Goal: Task Accomplishment & Management: Complete application form

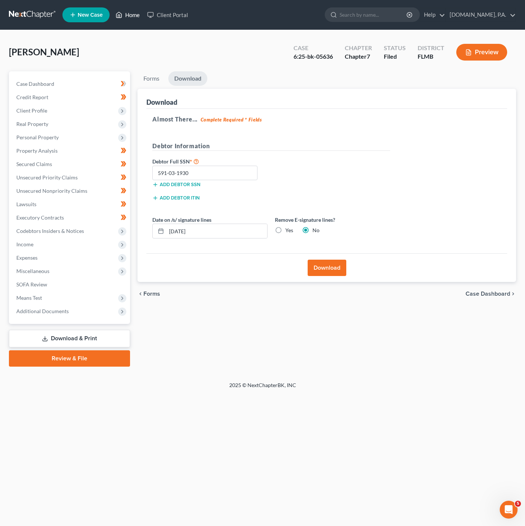
click at [122, 18] on icon at bounding box center [119, 14] width 7 height 9
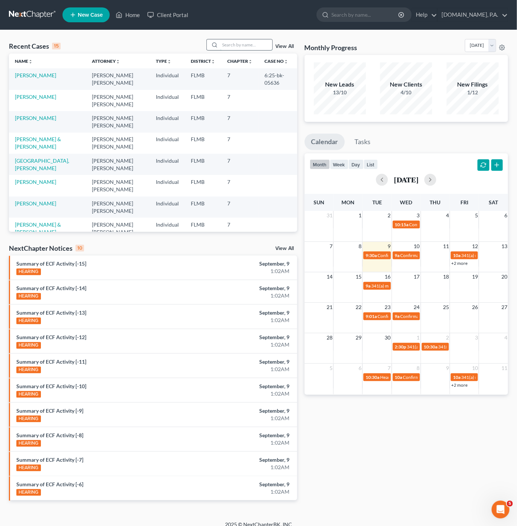
click at [250, 43] on input "search" at bounding box center [246, 44] width 52 height 11
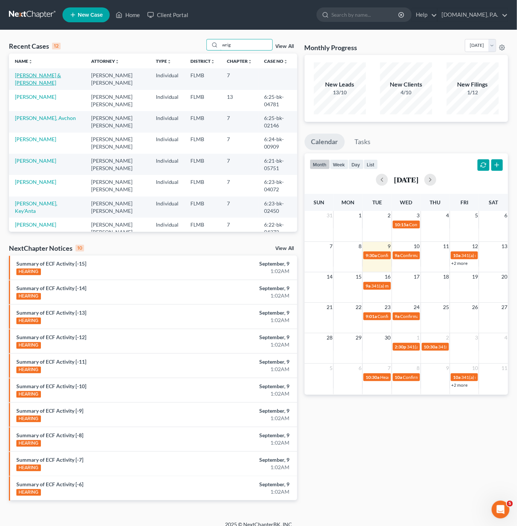
type input "wrig"
click at [36, 74] on link "[PERSON_NAME] & [PERSON_NAME]" at bounding box center [38, 79] width 46 height 14
select select "3"
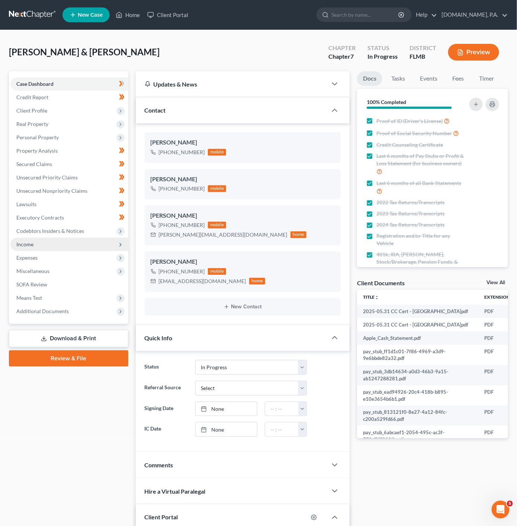
click at [58, 242] on span "Income" at bounding box center [69, 244] width 118 height 13
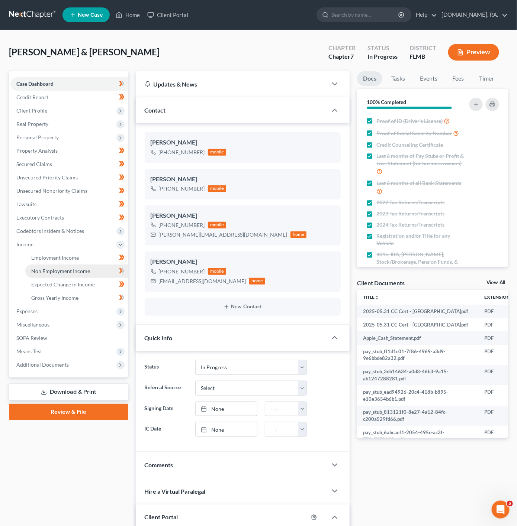
click at [96, 271] on link "Non Employment Income" at bounding box center [76, 271] width 103 height 13
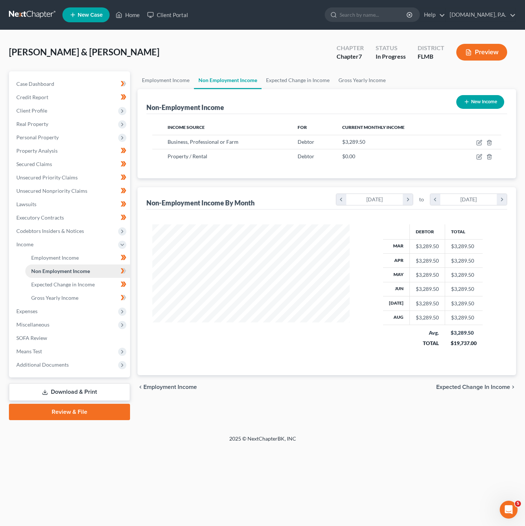
scroll to position [134, 212]
click at [477, 142] on icon "button" at bounding box center [480, 143] width 6 height 6
select select "10"
select select "0"
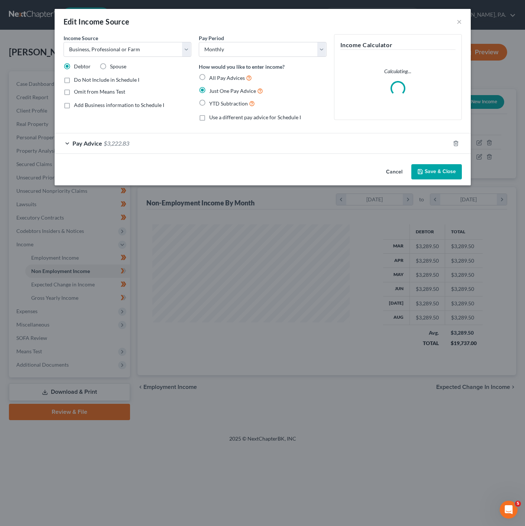
click at [346, 138] on div "Pay Advice $3,222.83" at bounding box center [253, 143] width 396 height 20
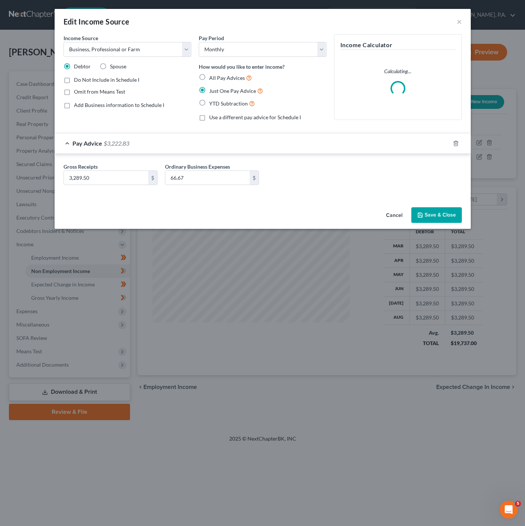
click at [264, 141] on div "Pay Advice $3,222.83" at bounding box center [253, 143] width 396 height 20
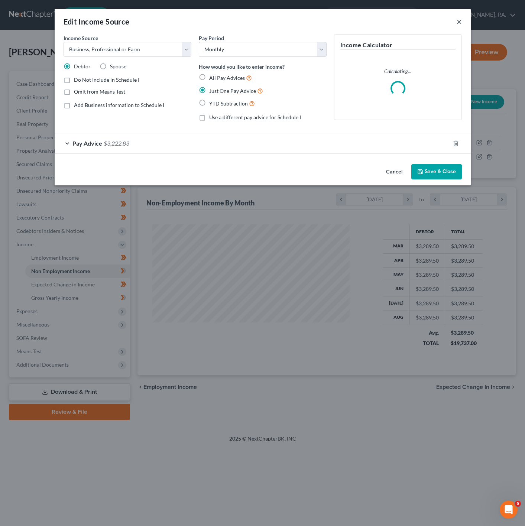
click at [459, 21] on button "×" at bounding box center [459, 21] width 5 height 9
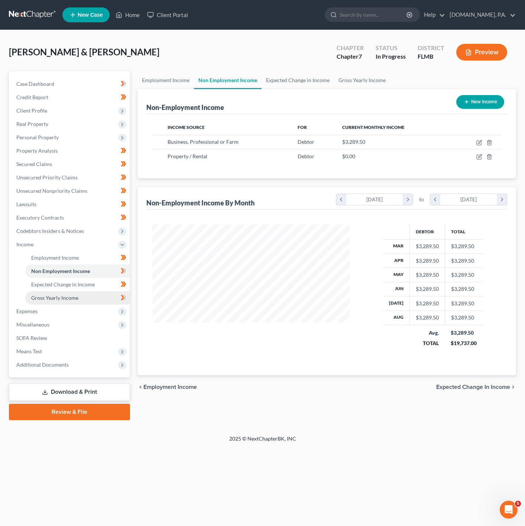
click at [103, 298] on link "Gross Yearly Income" at bounding box center [77, 297] width 105 height 13
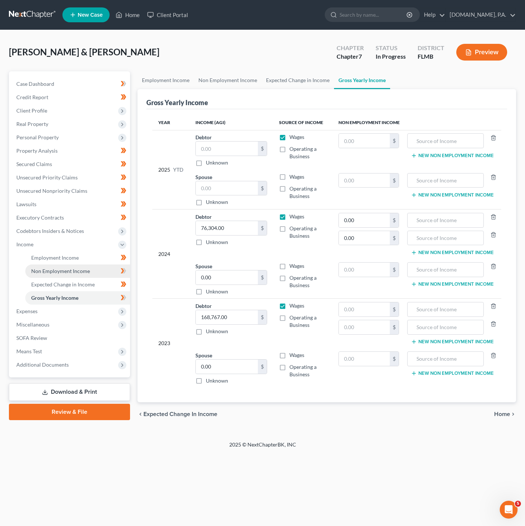
click at [110, 277] on link "Non Employment Income" at bounding box center [77, 271] width 105 height 13
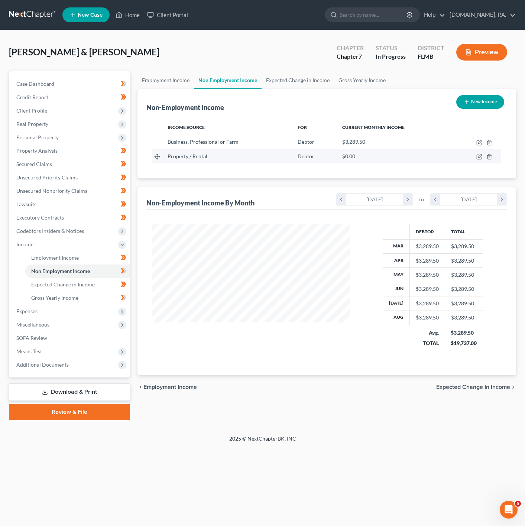
scroll to position [134, 212]
click at [480, 158] on icon "button" at bounding box center [480, 157] width 6 height 6
select select "9"
select select "0"
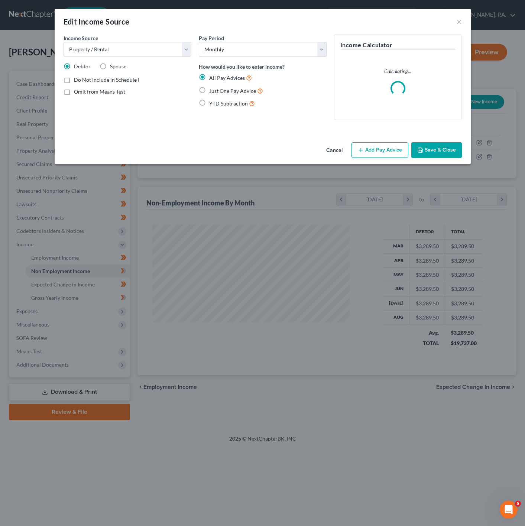
click at [377, 152] on button "Add Pay Advice" at bounding box center [380, 150] width 57 height 16
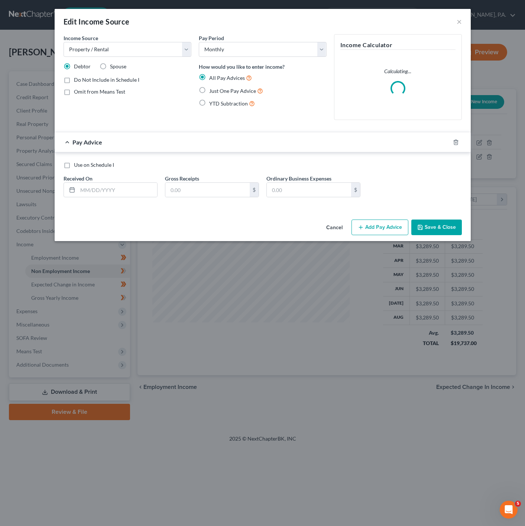
click at [191, 88] on div "Omit from Means Test" at bounding box center [128, 91] width 128 height 7
click at [209, 92] on div "Just One Pay Advice" at bounding box center [263, 91] width 128 height 9
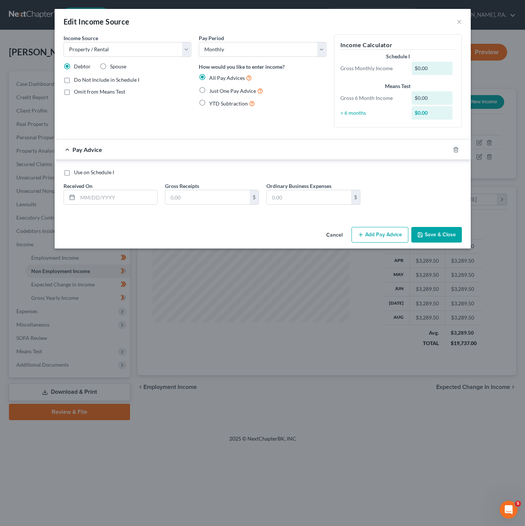
click at [209, 93] on label "Just One Pay Advice" at bounding box center [236, 91] width 54 height 9
click at [212, 91] on input "Just One Pay Advice" at bounding box center [214, 89] width 5 height 5
radio input "true"
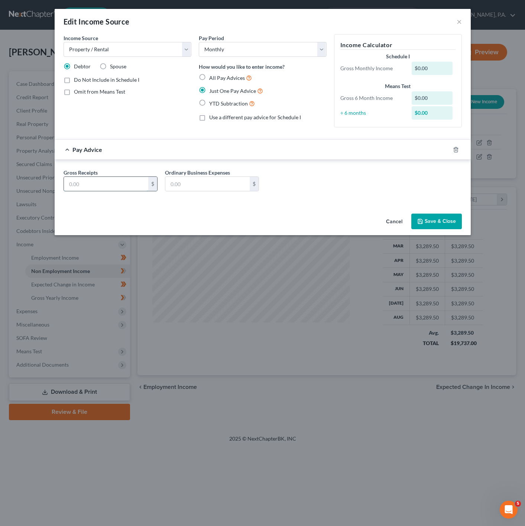
click at [112, 179] on input "text" at bounding box center [106, 184] width 84 height 14
paste input "$1,562.50"
type input "1,562.50"
click at [311, 181] on div "Gross Receipts 1,562.50 $ Ordinary Business Expenses $" at bounding box center [263, 183] width 406 height 29
click at [446, 229] on button "Save & Close" at bounding box center [437, 222] width 51 height 16
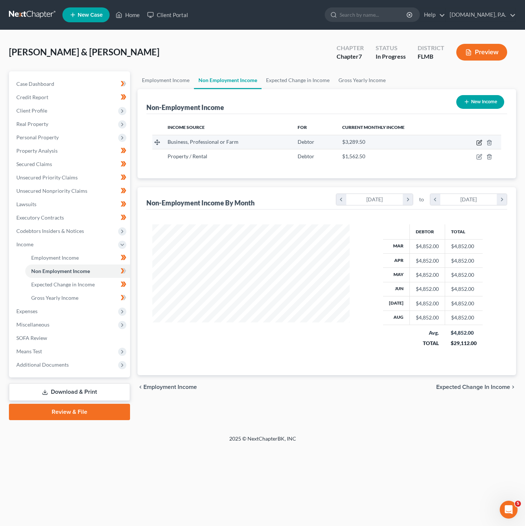
click at [478, 142] on icon "button" at bounding box center [480, 143] width 6 height 6
select select "10"
select select "0"
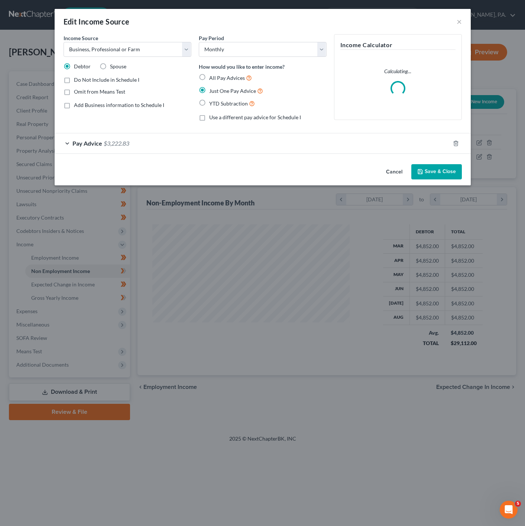
click at [125, 146] on span "$3,222.83" at bounding box center [117, 143] width 26 height 7
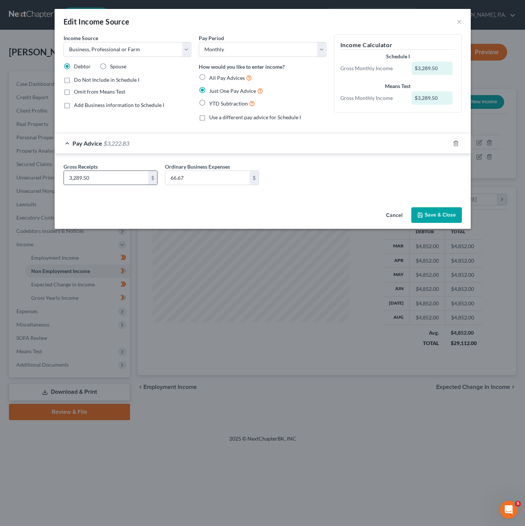
paste input "$1,882.47"
type input "1,882.47"
click at [202, 177] on input "66.67" at bounding box center [207, 178] width 84 height 14
paste input "$67.59"
type input "67.59"
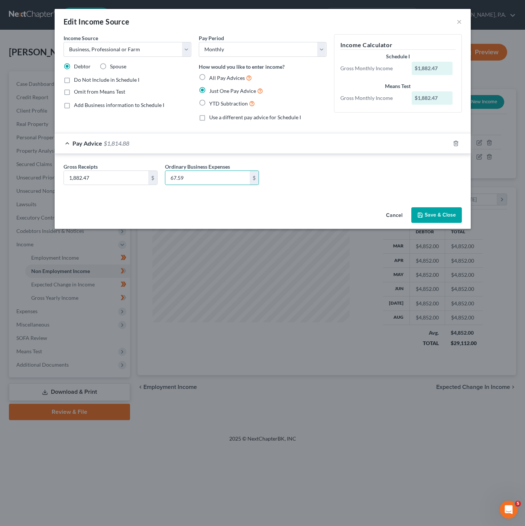
drag, startPoint x: 302, startPoint y: 12, endPoint x: 287, endPoint y: 238, distance: 226.5
click at [302, 12] on div "Edit Income Source ×" at bounding box center [263, 21] width 416 height 25
click at [444, 217] on button "Save & Close" at bounding box center [437, 215] width 51 height 16
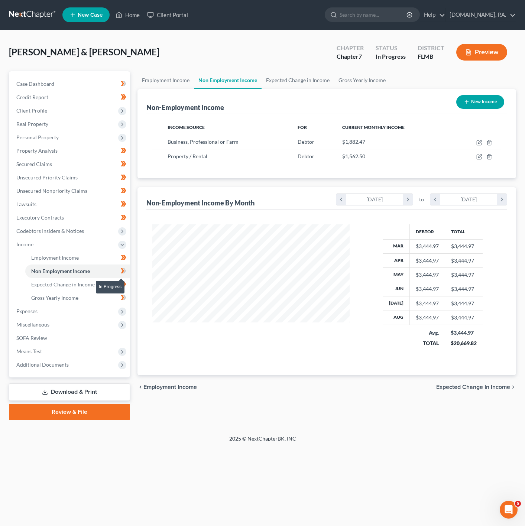
click at [126, 273] on icon at bounding box center [124, 271] width 6 height 9
click at [95, 300] on link "Gross Yearly Income" at bounding box center [77, 297] width 105 height 13
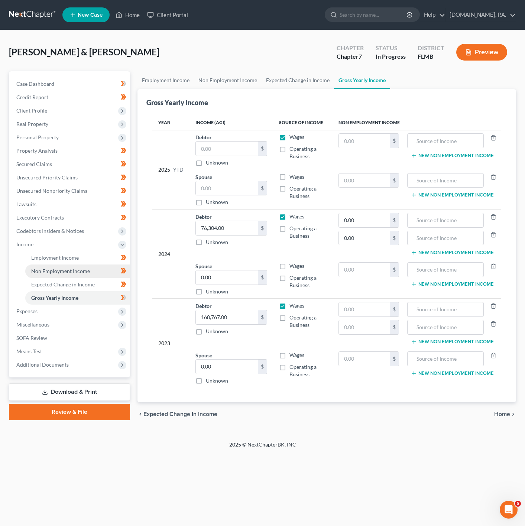
click at [103, 267] on link "Non Employment Income" at bounding box center [77, 271] width 105 height 13
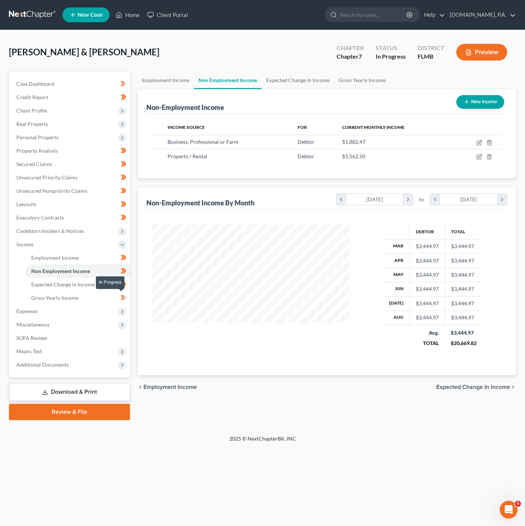
scroll to position [134, 212]
click at [483, 156] on td at bounding box center [477, 156] width 48 height 14
click at [481, 156] on icon "button" at bounding box center [479, 156] width 3 height 3
select select "9"
select select "0"
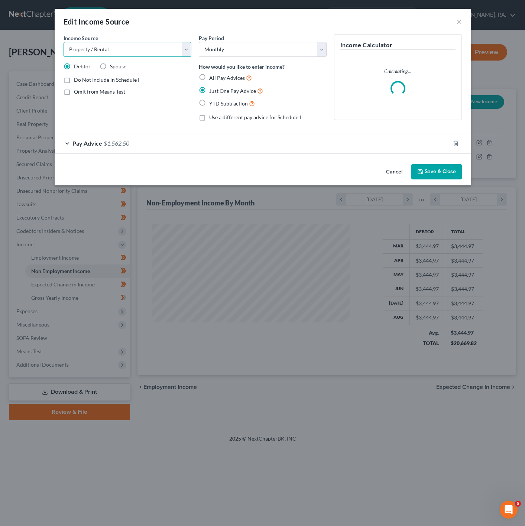
click at [125, 45] on select "Select Unemployment Disability (from employer) Pension Retirement Social Securi…" at bounding box center [128, 49] width 128 height 15
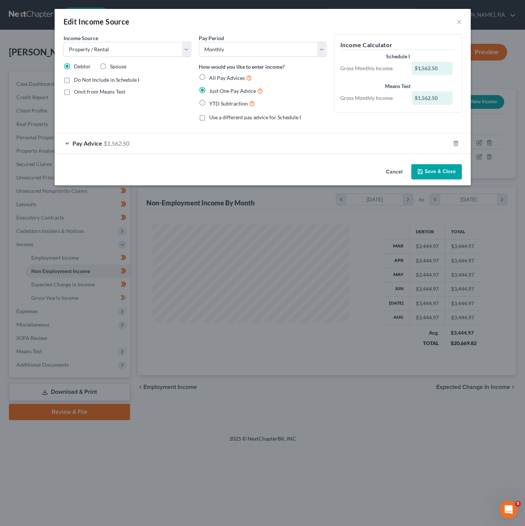
click at [429, 173] on button "Save & Close" at bounding box center [437, 172] width 51 height 16
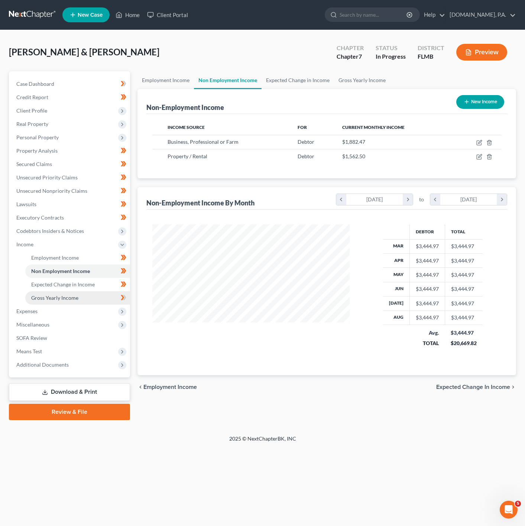
click at [96, 292] on link "Gross Yearly Income" at bounding box center [77, 297] width 105 height 13
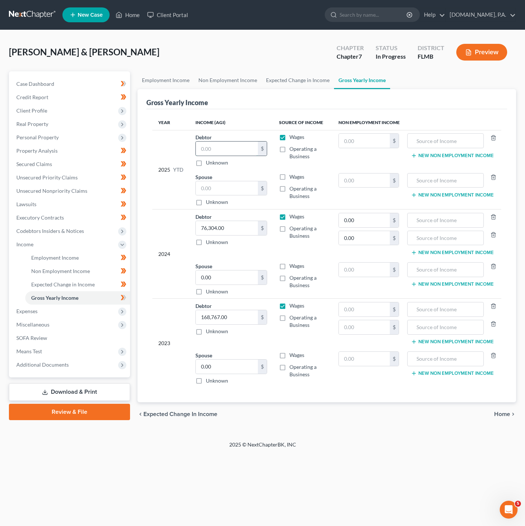
click at [254, 144] on input "text" at bounding box center [227, 149] width 62 height 14
click at [365, 141] on input "text" at bounding box center [364, 141] width 51 height 14
click at [454, 138] on input "text" at bounding box center [446, 141] width 68 height 14
click at [363, 135] on input "text" at bounding box center [364, 141] width 51 height 14
click at [425, 180] on input "text" at bounding box center [446, 181] width 68 height 14
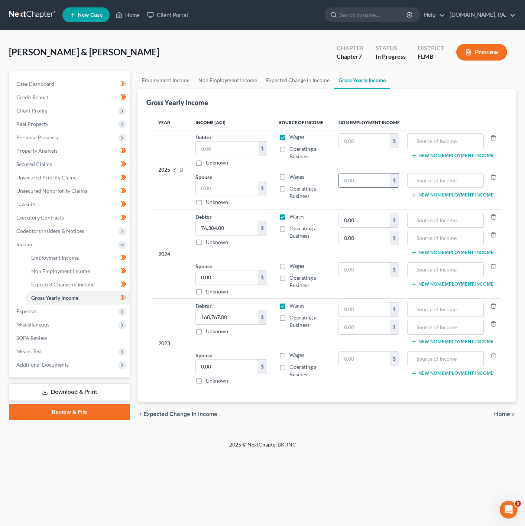
click at [373, 183] on input "text" at bounding box center [364, 181] width 51 height 14
click at [368, 146] on input "text" at bounding box center [364, 141] width 51 height 14
click at [360, 187] on input "text" at bounding box center [364, 181] width 51 height 14
click at [356, 133] on td "$" at bounding box center [369, 150] width 72 height 40
click at [363, 143] on input "text" at bounding box center [364, 141] width 51 height 14
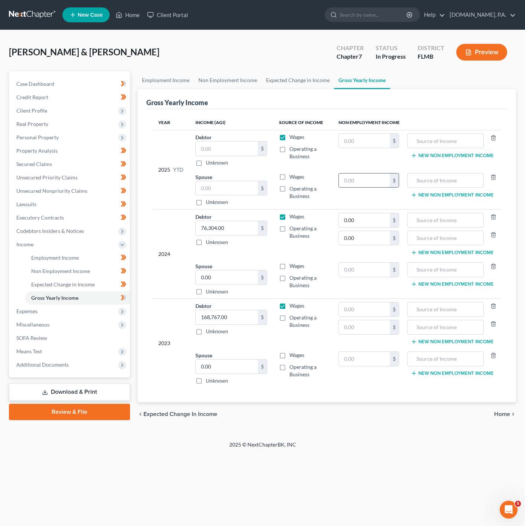
click at [365, 186] on input "text" at bounding box center [364, 181] width 51 height 14
click at [441, 141] on input "text" at bounding box center [446, 141] width 68 height 14
click at [450, 183] on input "text" at bounding box center [446, 181] width 68 height 14
click at [430, 143] on input "text" at bounding box center [446, 141] width 68 height 14
click at [439, 183] on input "text" at bounding box center [446, 181] width 68 height 14
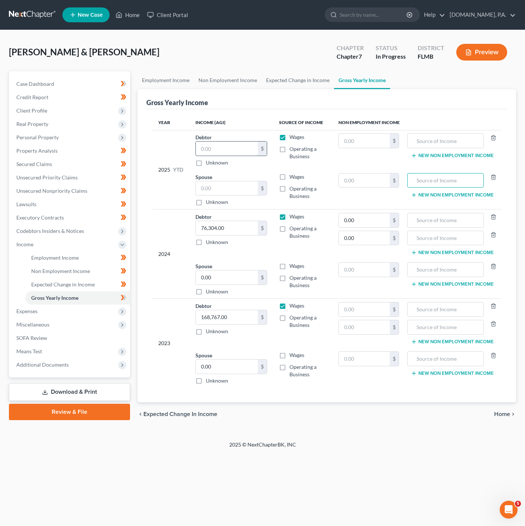
click at [227, 156] on input "text" at bounding box center [227, 149] width 62 height 14
click at [230, 189] on input "text" at bounding box center [227, 188] width 62 height 14
paste input "$24,503.38"
type input "24,503.38"
click at [236, 147] on input "text" at bounding box center [227, 149] width 62 height 14
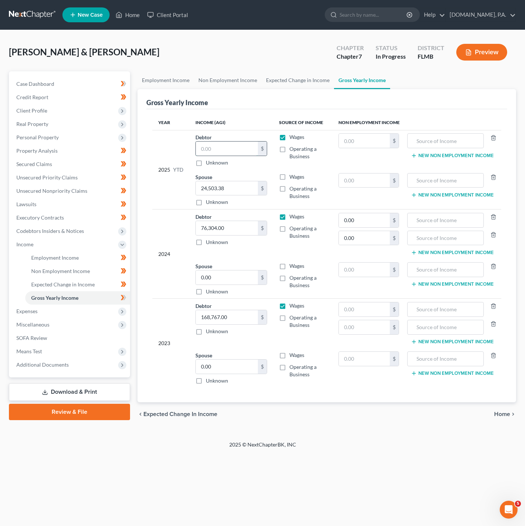
click at [228, 145] on input "text" at bounding box center [227, 149] width 62 height 14
paste input "$23,164.02"
type input "23,164.02"
click at [367, 143] on input "text" at bounding box center [364, 141] width 51 height 14
paste input "$12,945.23"
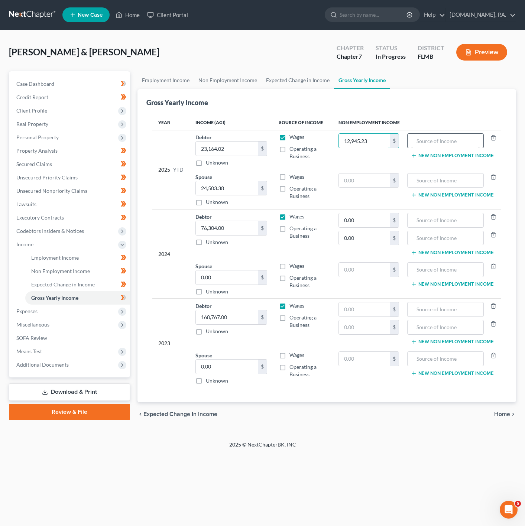
type input "12,945.23"
click at [464, 145] on input "text" at bounding box center [446, 141] width 68 height 14
click at [422, 142] on input "rE" at bounding box center [446, 141] width 68 height 14
type input "r"
click at [387, 171] on td "$" at bounding box center [369, 190] width 72 height 40
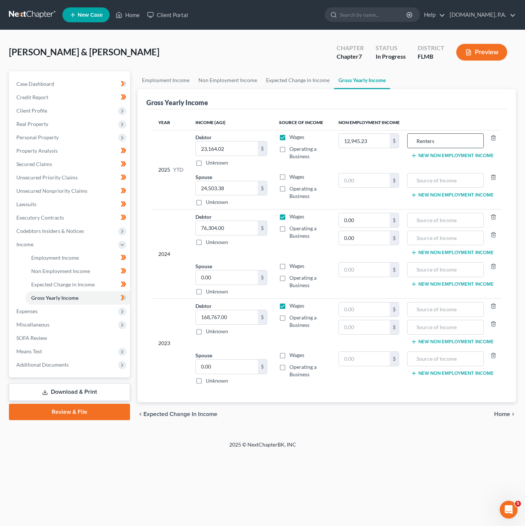
click at [458, 145] on input "Renters" at bounding box center [446, 141] width 68 height 14
type input "Renters"
click at [441, 123] on th "Non Employment Income" at bounding box center [417, 122] width 169 height 15
drag, startPoint x: 284, startPoint y: 148, endPoint x: 254, endPoint y: 129, distance: 36.0
click at [290, 148] on label "Operating a Business" at bounding box center [308, 152] width 37 height 15
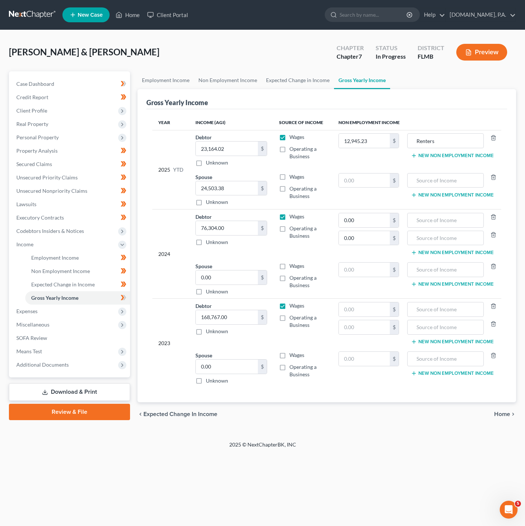
click at [293, 148] on input "Operating a Business" at bounding box center [295, 147] width 5 height 5
checkbox input "true"
click at [271, 115] on div "Year Income (AGI) Source of Income Non Employment Income 2025 YTD Debtor 23,164…" at bounding box center [326, 256] width 361 height 294
click at [125, 297] on icon at bounding box center [124, 297] width 3 height 5
click at [90, 313] on span "Expenses" at bounding box center [70, 311] width 120 height 13
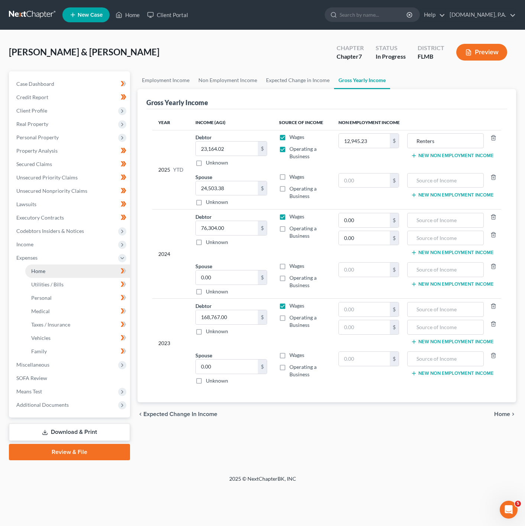
click at [101, 266] on link "Home" at bounding box center [77, 271] width 105 height 13
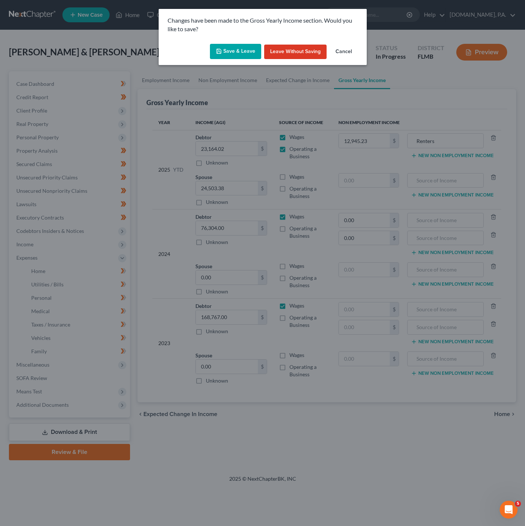
click at [254, 49] on button "Save & Leave" at bounding box center [235, 52] width 51 height 16
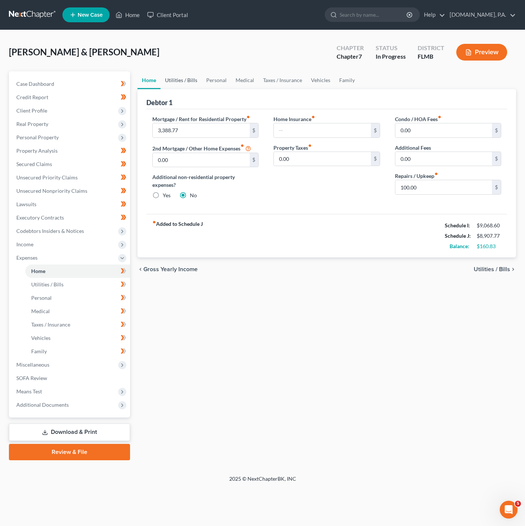
click at [191, 80] on link "Utilities / Bills" at bounding box center [181, 80] width 41 height 18
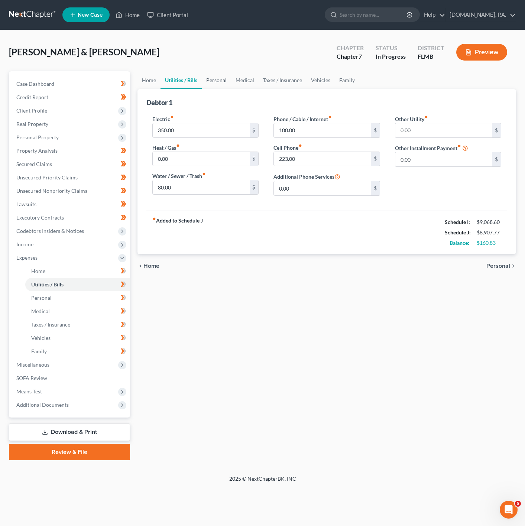
click at [219, 84] on link "Personal" at bounding box center [216, 80] width 29 height 18
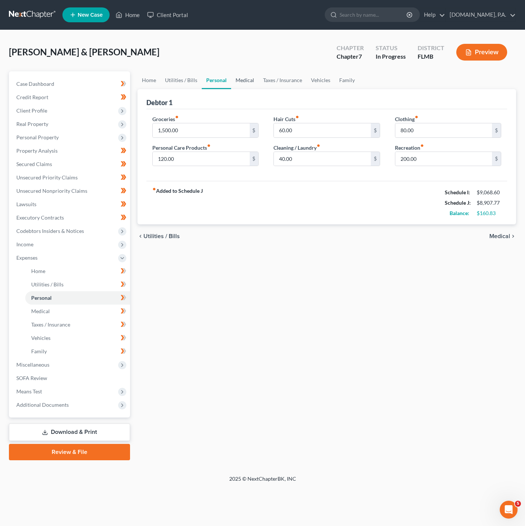
click at [238, 82] on link "Medical" at bounding box center [245, 80] width 28 height 18
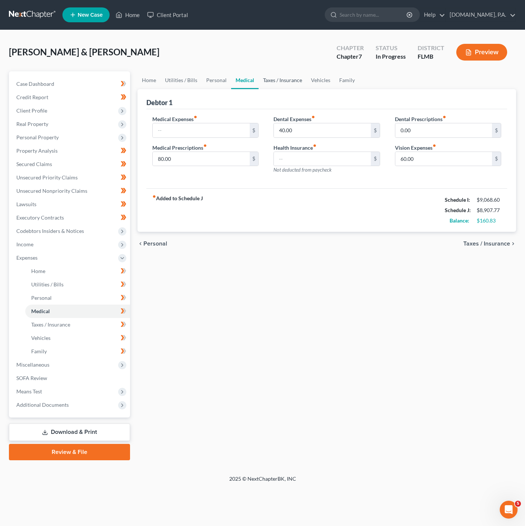
click at [274, 83] on link "Taxes / Insurance" at bounding box center [283, 80] width 48 height 18
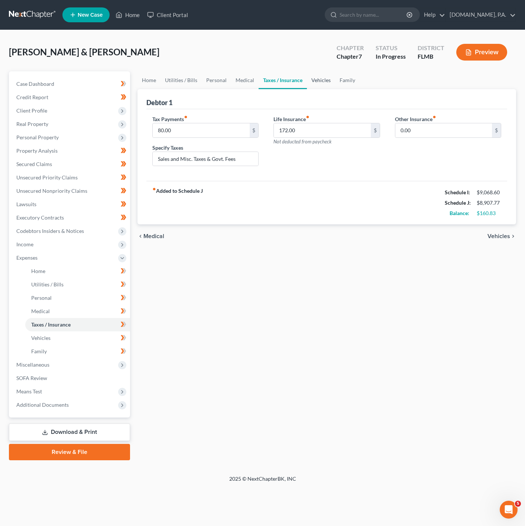
click at [326, 84] on link "Vehicles" at bounding box center [321, 80] width 28 height 18
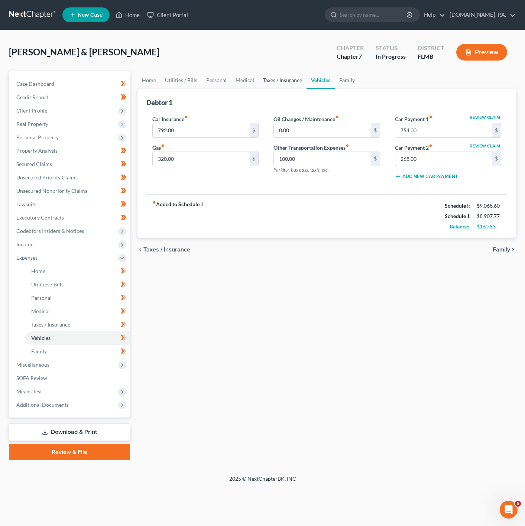
click at [284, 83] on link "Taxes / Insurance" at bounding box center [283, 80] width 48 height 18
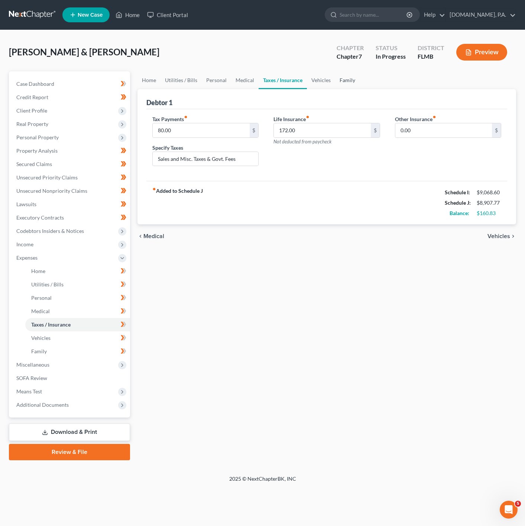
click at [350, 81] on link "Family" at bounding box center [347, 80] width 25 height 18
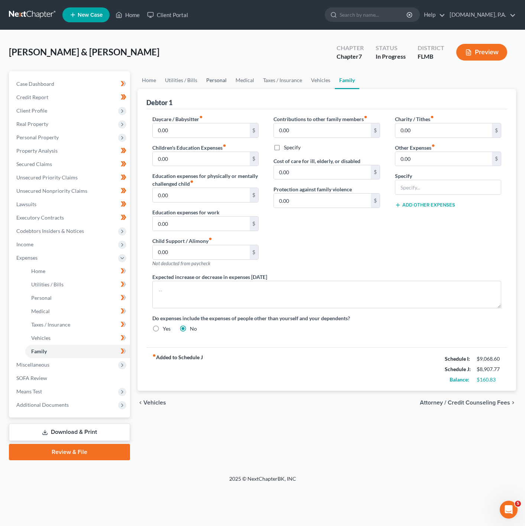
click at [215, 82] on link "Personal" at bounding box center [216, 80] width 29 height 18
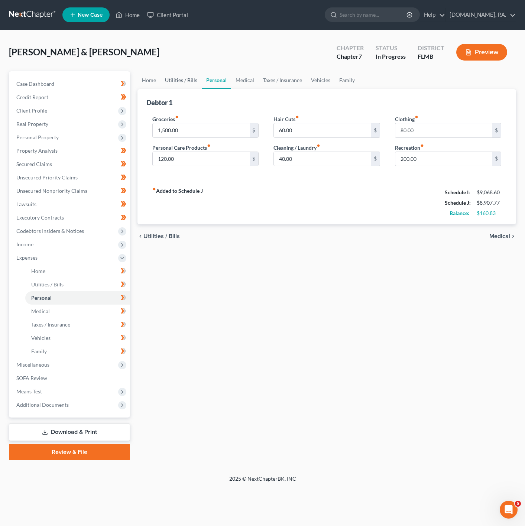
click at [190, 83] on link "Utilities / Bills" at bounding box center [181, 80] width 41 height 18
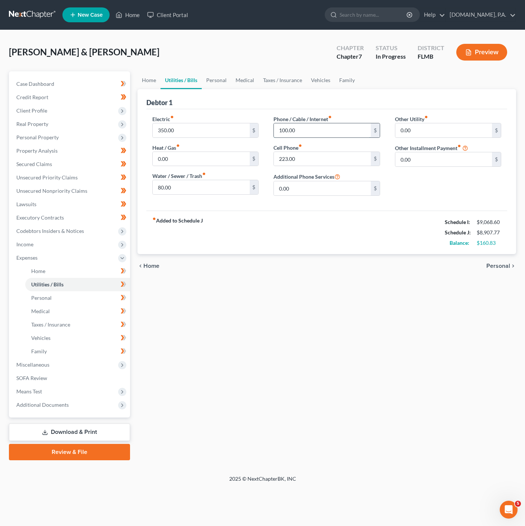
click at [304, 135] on input "100.00" at bounding box center [322, 130] width 97 height 14
type input "160"
click at [277, 203] on div "Electric fiber_manual_record 350.00 $ Heat / Gas fiber_manual_record 0.00 $ Wat…" at bounding box center [326, 159] width 361 height 101
click at [209, 84] on link "Personal" at bounding box center [216, 80] width 29 height 18
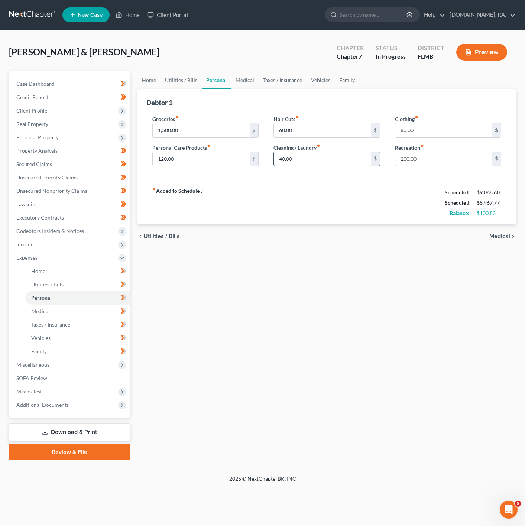
click at [324, 157] on input "40.00" at bounding box center [322, 159] width 97 height 14
click at [313, 134] on input "60.00" at bounding box center [322, 130] width 97 height 14
type input "80"
click at [298, 156] on input "40.00" at bounding box center [322, 159] width 97 height 14
type input "60"
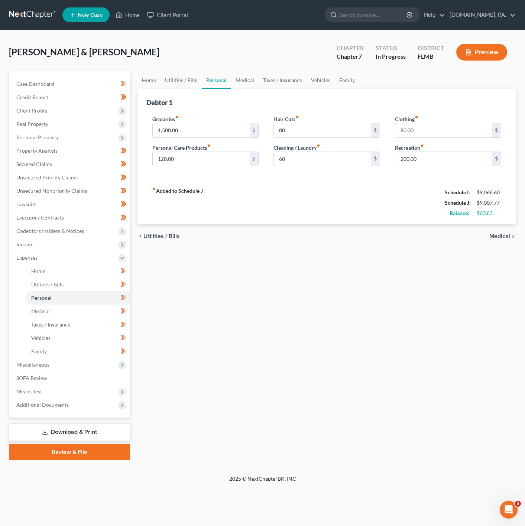
click at [274, 192] on div "fiber_manual_record Added to Schedule J Schedule I: $9,068.60 Schedule J: $9,00…" at bounding box center [326, 202] width 361 height 43
click at [463, 133] on input "80.00" at bounding box center [444, 130] width 97 height 14
type input "100"
drag, startPoint x: 334, startPoint y: 209, endPoint x: 362, endPoint y: 194, distance: 31.9
click at [334, 209] on div "fiber_manual_record Added to Schedule J Schedule I: $9,068.60 Schedule J: $9,02…" at bounding box center [326, 202] width 361 height 43
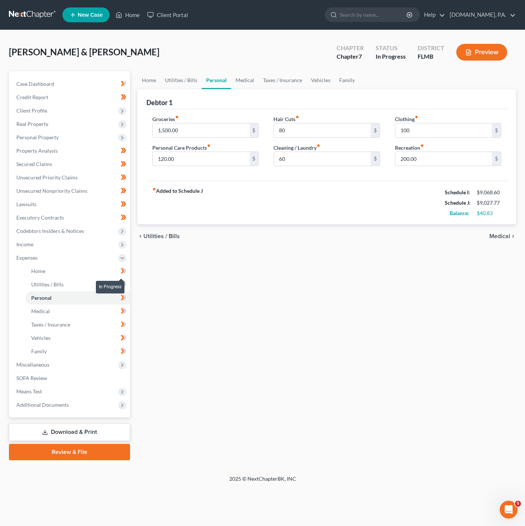
click at [124, 270] on icon at bounding box center [124, 270] width 3 height 5
click at [125, 290] on span at bounding box center [123, 285] width 13 height 11
click at [124, 294] on icon at bounding box center [124, 297] width 6 height 9
click at [124, 312] on icon at bounding box center [124, 311] width 3 height 5
click at [126, 326] on icon at bounding box center [124, 324] width 6 height 9
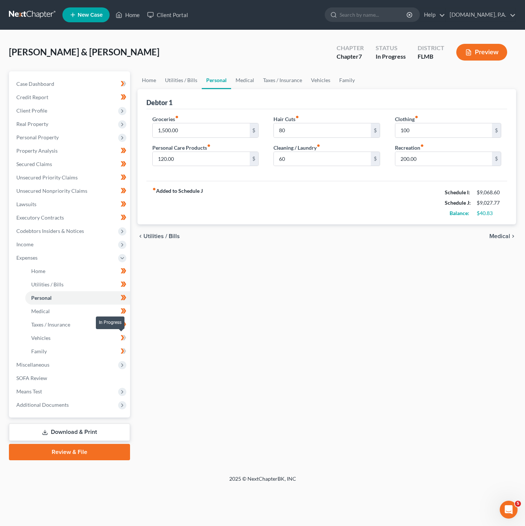
drag, startPoint x: 118, startPoint y: 339, endPoint x: 119, endPoint y: 346, distance: 6.7
click at [119, 339] on span at bounding box center [123, 338] width 13 height 11
click at [123, 351] on icon at bounding box center [122, 351] width 3 height 5
click at [100, 365] on span "Miscellaneous" at bounding box center [70, 364] width 120 height 13
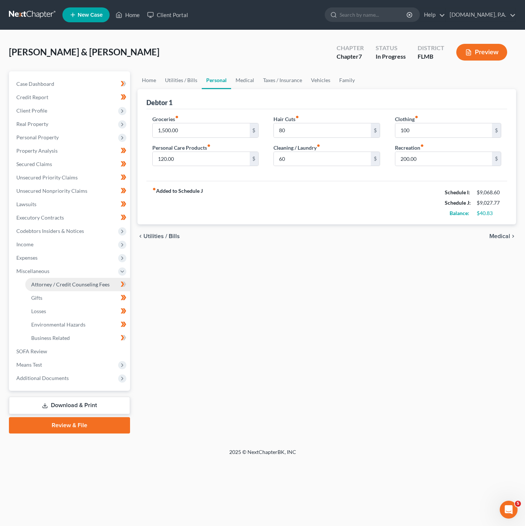
click at [107, 290] on link "Attorney / Credit Counseling Fees" at bounding box center [77, 284] width 105 height 13
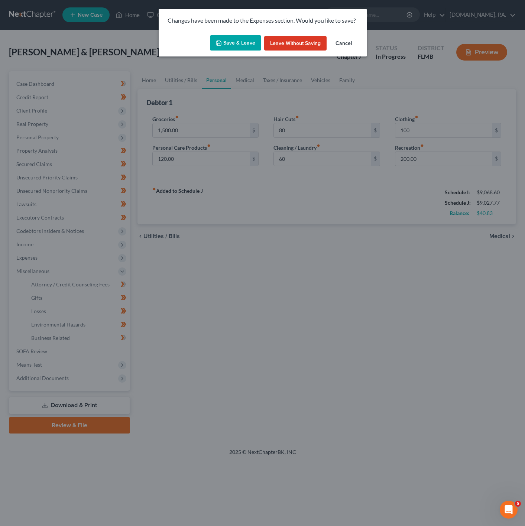
click at [220, 45] on icon "button" at bounding box center [219, 43] width 6 height 6
select select "3"
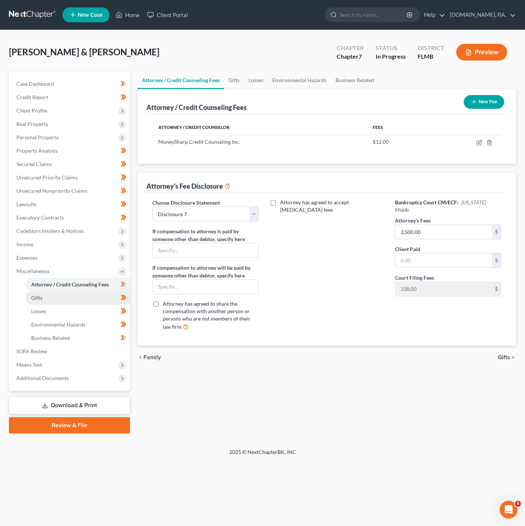
click at [105, 297] on link "Gifts" at bounding box center [77, 297] width 105 height 13
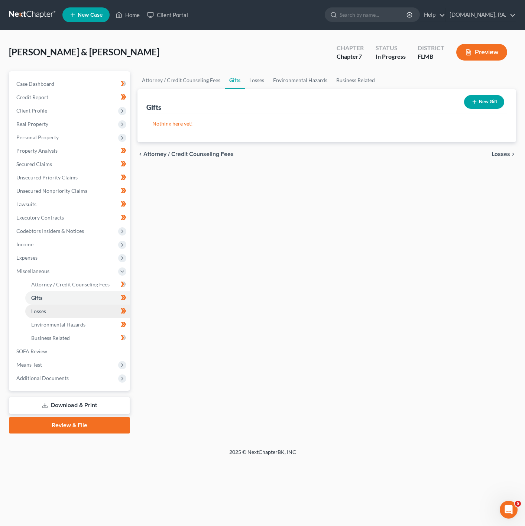
click at [103, 310] on link "Losses" at bounding box center [77, 311] width 105 height 13
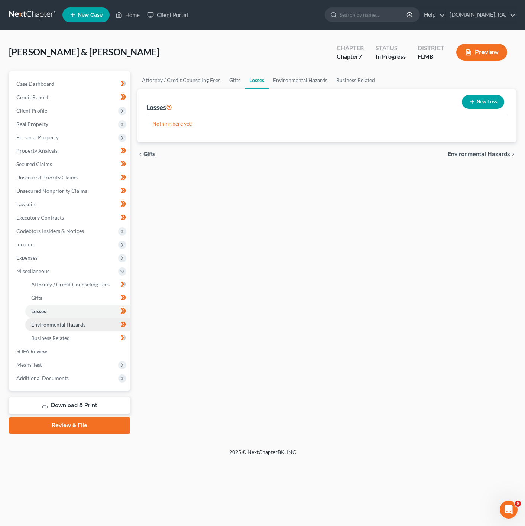
click at [84, 319] on link "Environmental Hazards" at bounding box center [77, 324] width 105 height 13
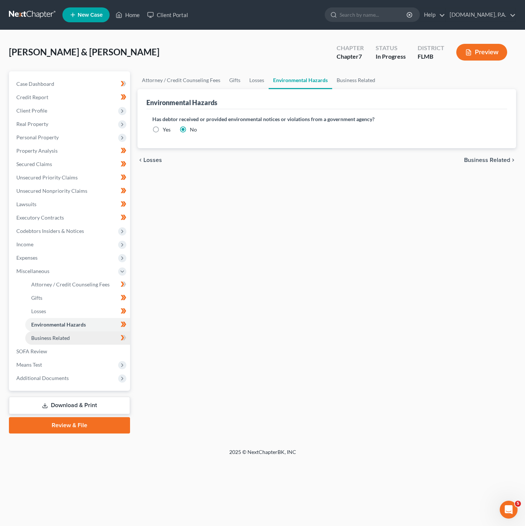
click at [71, 336] on link "Business Related" at bounding box center [77, 338] width 105 height 13
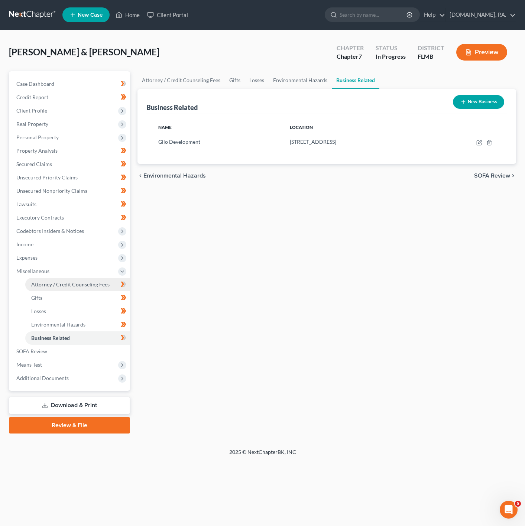
click at [101, 290] on link "Attorney / Credit Counseling Fees" at bounding box center [77, 284] width 105 height 13
select select "3"
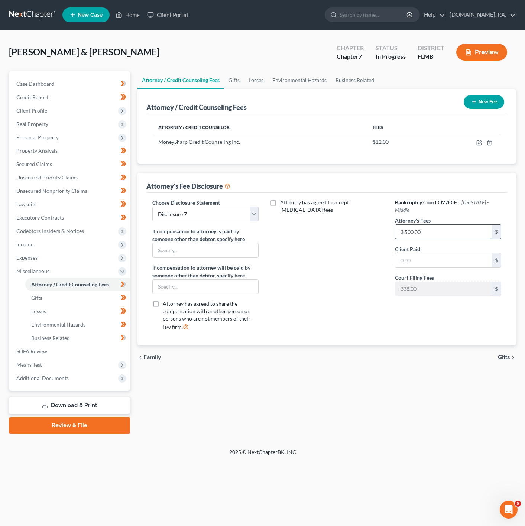
click at [446, 225] on input "3,500.00" at bounding box center [444, 232] width 97 height 14
drag, startPoint x: 446, startPoint y: 229, endPoint x: 394, endPoint y: 219, distance: 53.0
click at [394, 219] on div "Bankruptcy Court CM/ECF: [US_STATE] - Middle Attorney's Fees 3,500.00 $ Client …" at bounding box center [448, 268] width 121 height 138
type input "2,750"
click at [372, 237] on div "Attorney has agreed to accept [MEDICAL_DATA] fees" at bounding box center [326, 268] width 121 height 138
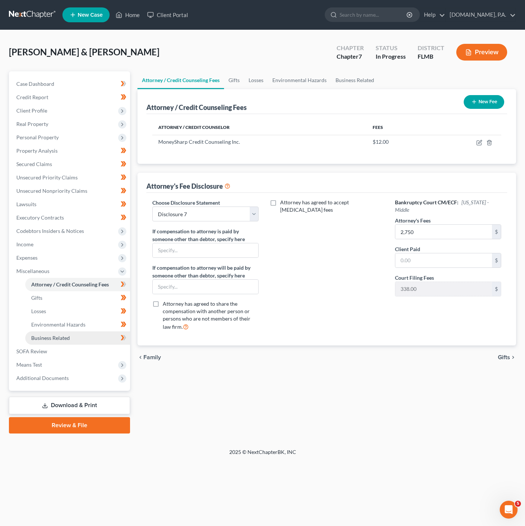
click at [81, 336] on link "Business Related" at bounding box center [77, 338] width 105 height 13
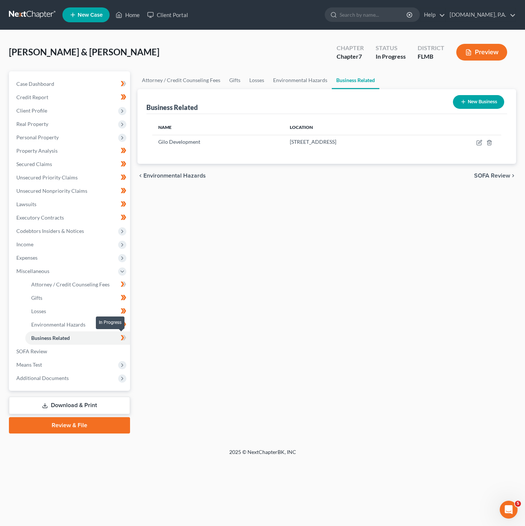
click at [120, 337] on span at bounding box center [123, 338] width 13 height 11
click at [103, 280] on link "Attorney / Credit Counseling Fees" at bounding box center [77, 284] width 105 height 13
select select "3"
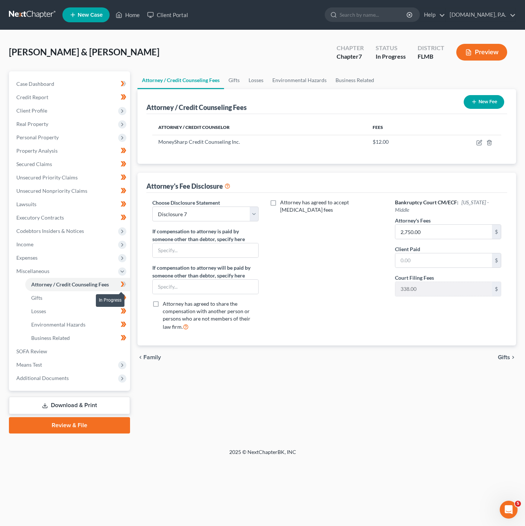
click at [124, 287] on icon at bounding box center [124, 284] width 6 height 9
click at [109, 275] on span "Miscellaneous" at bounding box center [70, 271] width 120 height 13
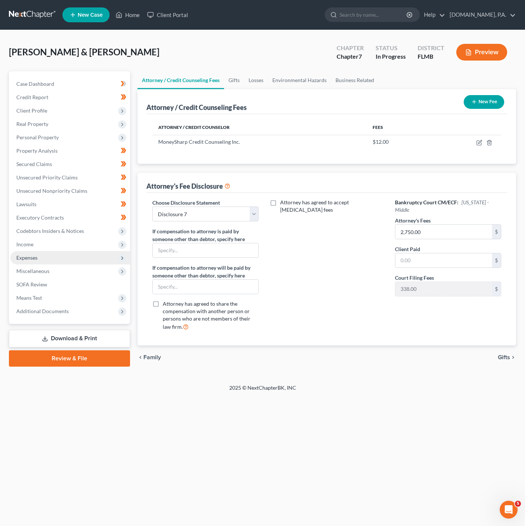
click at [102, 255] on span "Expenses" at bounding box center [70, 257] width 120 height 13
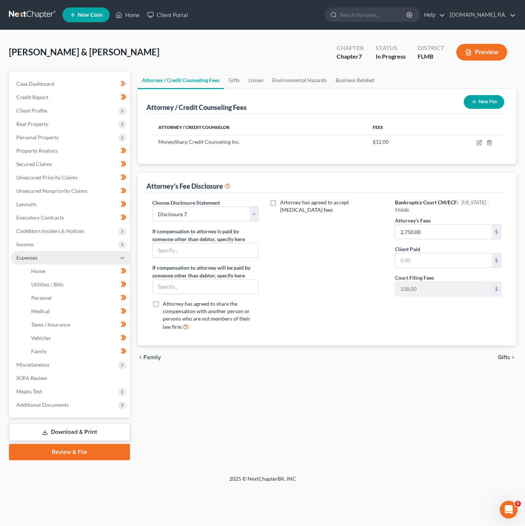
click at [101, 251] on span "Expenses" at bounding box center [70, 257] width 120 height 13
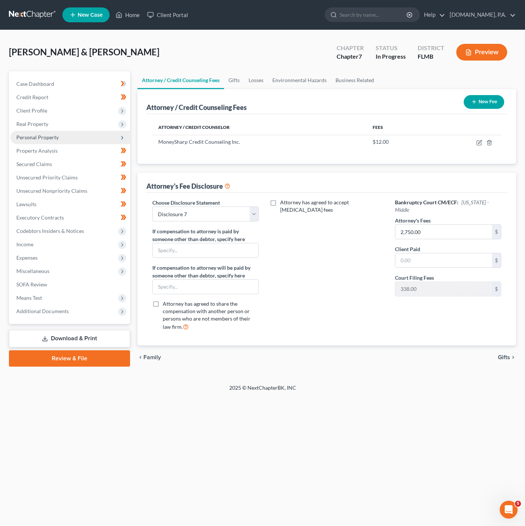
click at [109, 135] on span "Personal Property" at bounding box center [70, 137] width 120 height 13
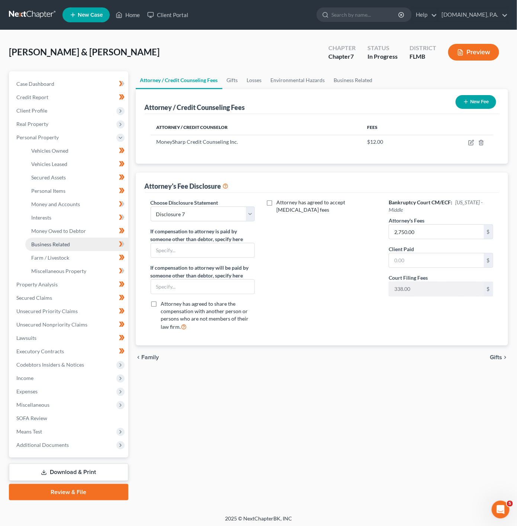
click at [84, 242] on link "Business Related" at bounding box center [76, 244] width 103 height 13
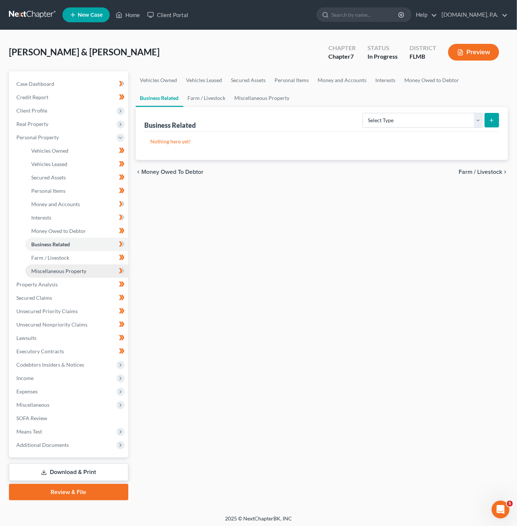
click at [103, 275] on link "Miscellaneous Property" at bounding box center [76, 271] width 103 height 13
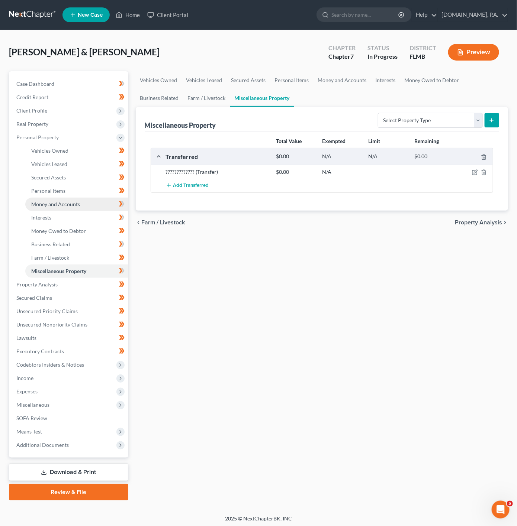
click at [96, 200] on link "Money and Accounts" at bounding box center [76, 204] width 103 height 13
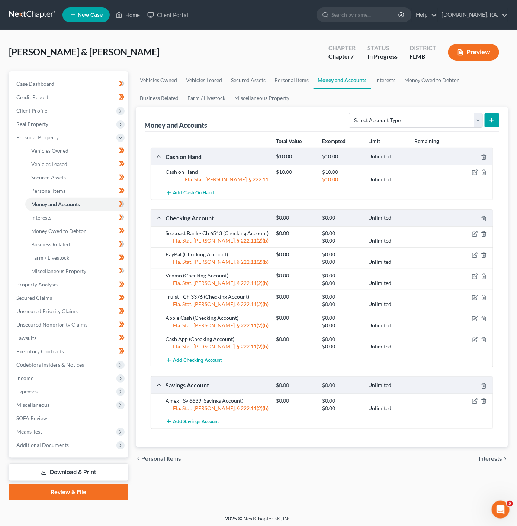
click at [51, 472] on link "Download & Print" at bounding box center [68, 472] width 119 height 17
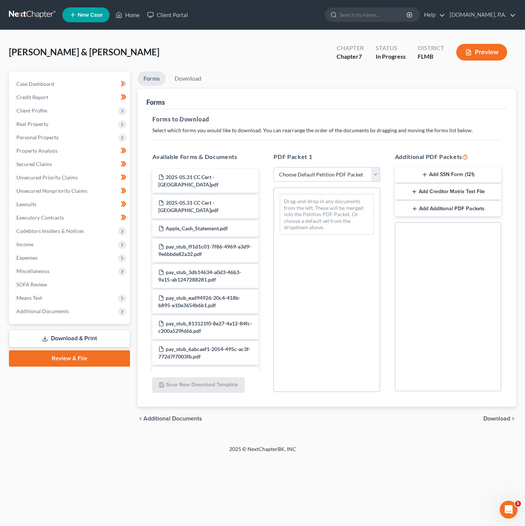
drag, startPoint x: 333, startPoint y: 174, endPoint x: 316, endPoint y: 181, distance: 18.0
click at [333, 174] on select "Choose Default Petition PDF Packet Complete Bankruptcy Petition (all forms and …" at bounding box center [327, 174] width 106 height 15
select select "0"
click at [274, 167] on select "Choose Default Petition PDF Packet Complete Bankruptcy Petition (all forms and …" at bounding box center [327, 174] width 106 height 15
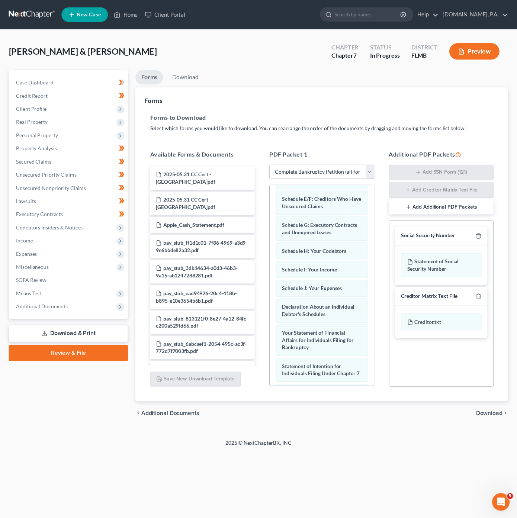
scroll to position [338, 0]
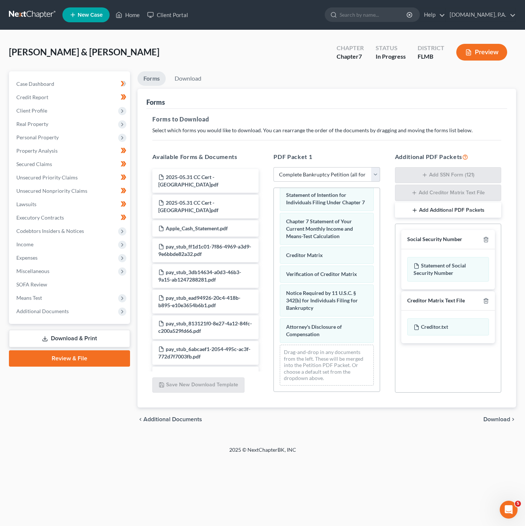
drag, startPoint x: 86, startPoint y: 313, endPoint x: 101, endPoint y: 346, distance: 36.1
click at [86, 313] on span "Additional Documents" at bounding box center [70, 311] width 120 height 13
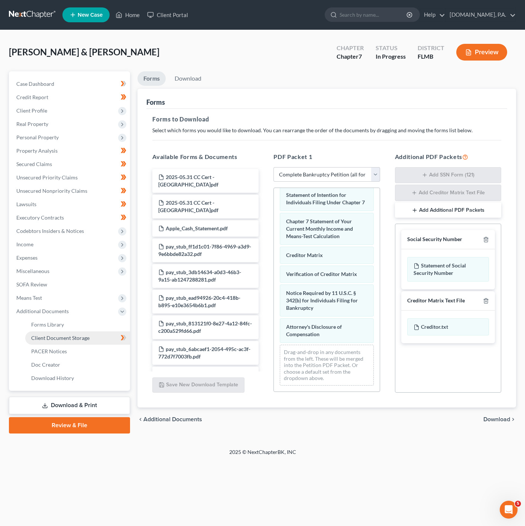
click at [92, 337] on link "Client Document Storage" at bounding box center [77, 338] width 105 height 13
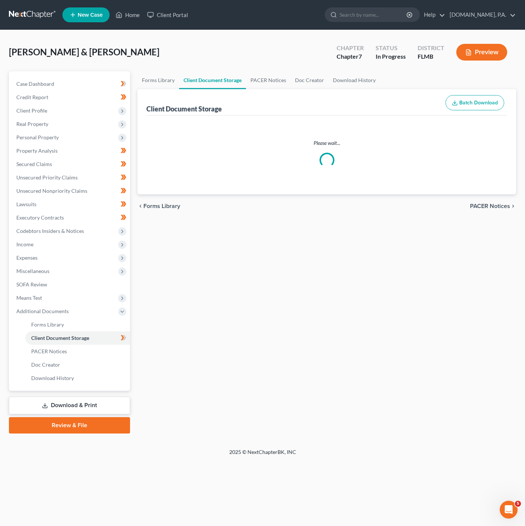
select select "9"
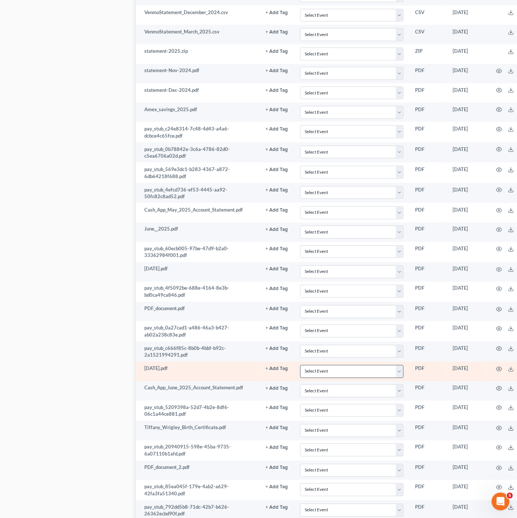
scroll to position [1648, 0]
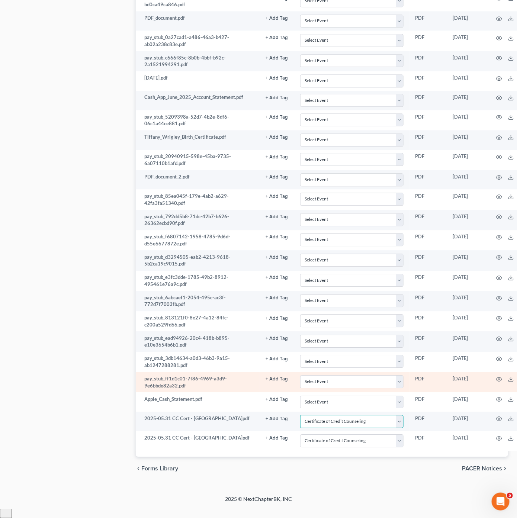
drag, startPoint x: 339, startPoint y: 426, endPoint x: 157, endPoint y: 388, distance: 186.7
click at [339, 426] on select "Select Event 20 Largest Unsecured Creditors Amended Chapter 13 Plan Amended Cre…" at bounding box center [351, 421] width 103 height 13
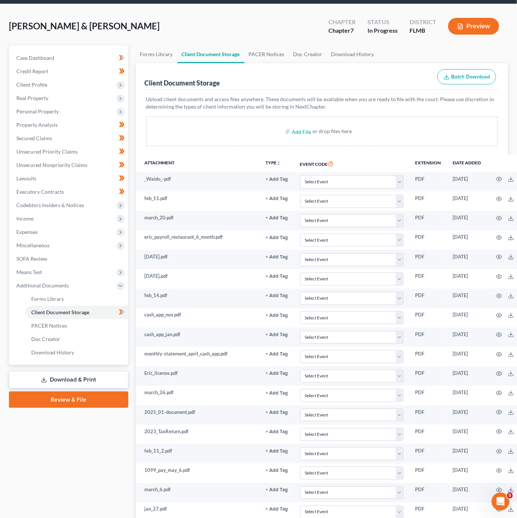
scroll to position [0, 0]
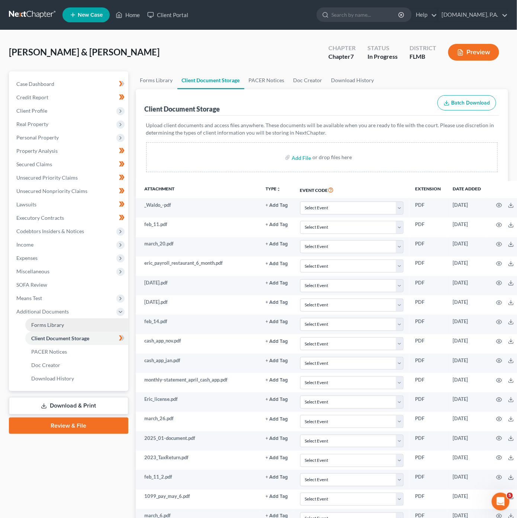
click at [66, 328] on link "Forms Library" at bounding box center [76, 324] width 103 height 13
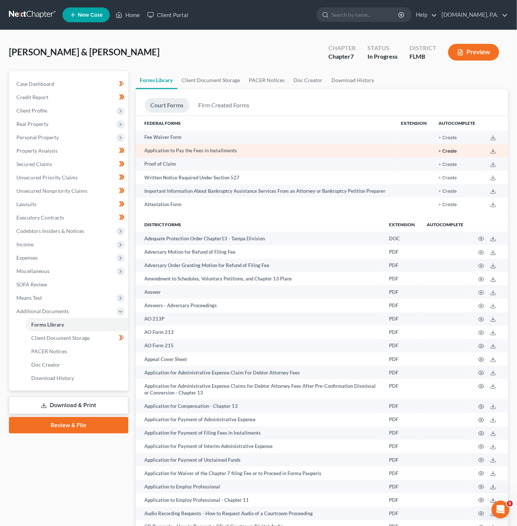
click at [443, 151] on button "+ Create" at bounding box center [447, 151] width 18 height 5
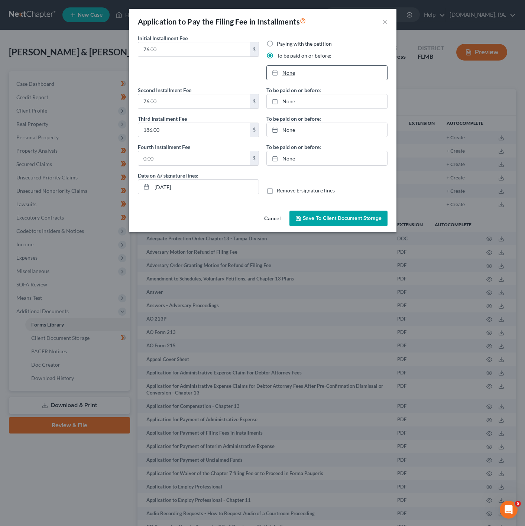
type input "[DATE]"
click at [294, 71] on link "None" at bounding box center [327, 73] width 120 height 14
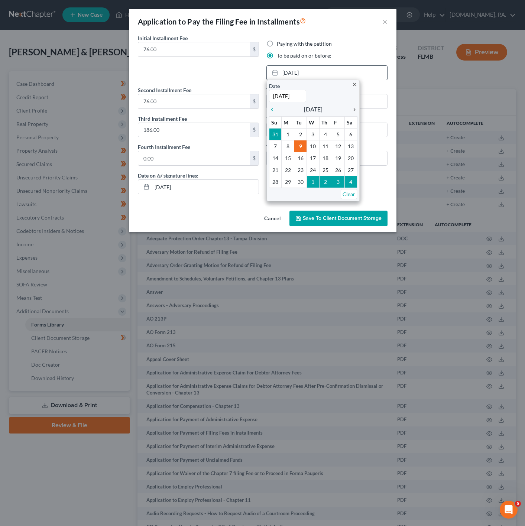
click at [352, 110] on icon "chevron_right" at bounding box center [353, 110] width 10 height 6
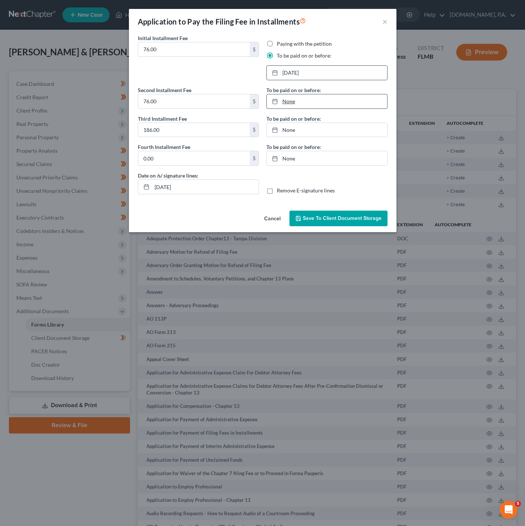
type input "[DATE]"
click at [295, 107] on link "[DATE]" at bounding box center [327, 101] width 120 height 14
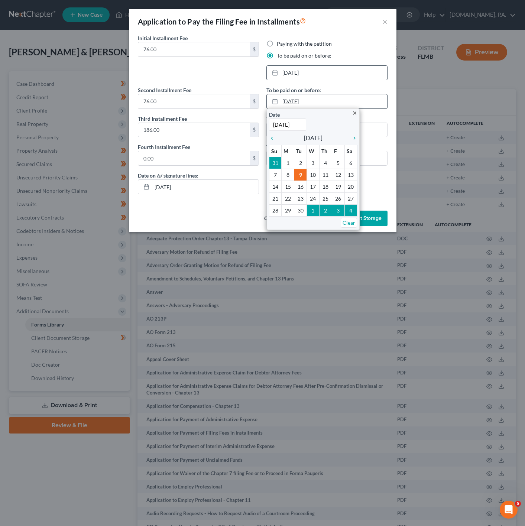
click at [293, 106] on link "[DATE]" at bounding box center [327, 101] width 120 height 14
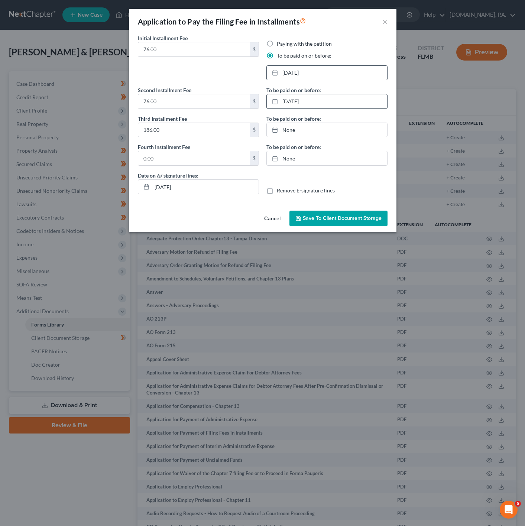
click at [298, 94] on div "[DATE] close Date [DATE] Time 12:00 AM chevron_left [DATE] chevron_right Su M T…" at bounding box center [327, 101] width 121 height 15
click at [298, 98] on link "[DATE]" at bounding box center [327, 101] width 120 height 14
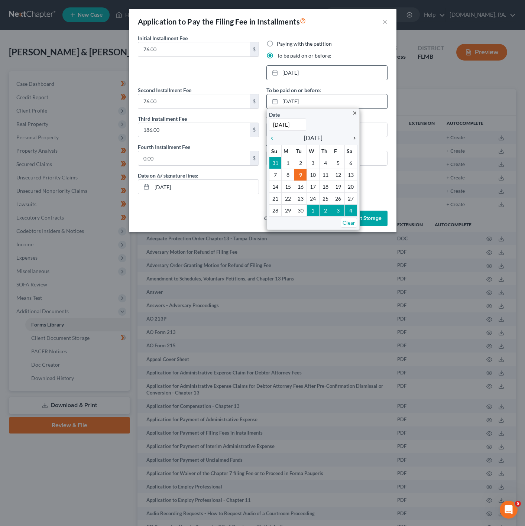
click at [355, 140] on icon "chevron_right" at bounding box center [353, 138] width 10 height 6
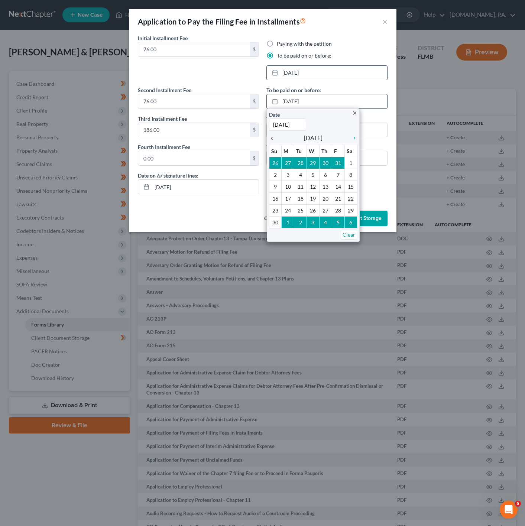
click at [272, 137] on icon "chevron_left" at bounding box center [274, 138] width 10 height 6
click at [355, 136] on icon "chevron_right" at bounding box center [353, 138] width 10 height 6
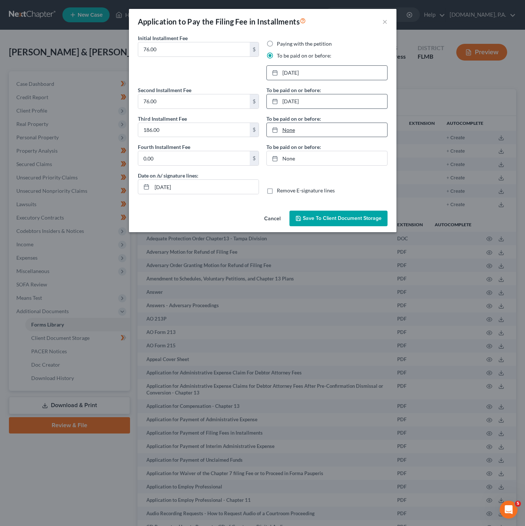
type input "[DATE]"
click at [288, 132] on link "[DATE]" at bounding box center [327, 130] width 120 height 14
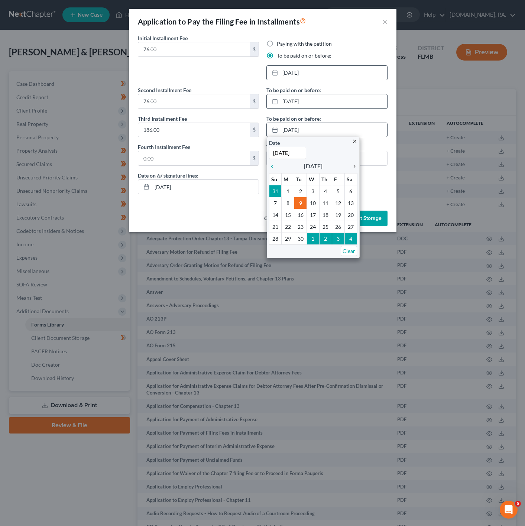
click at [348, 169] on icon "chevron_right" at bounding box center [353, 167] width 10 height 6
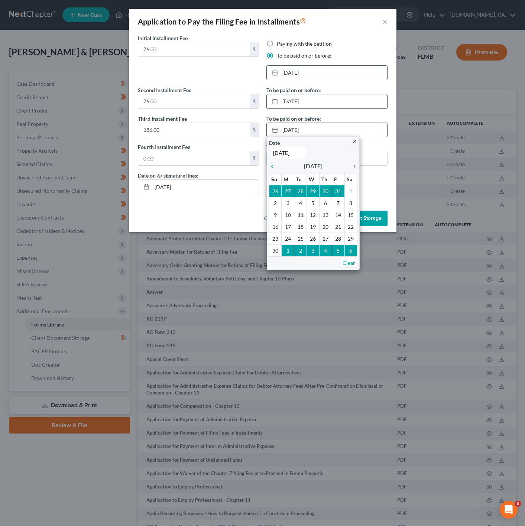
click at [355, 170] on icon "chevron_right" at bounding box center [353, 167] width 10 height 6
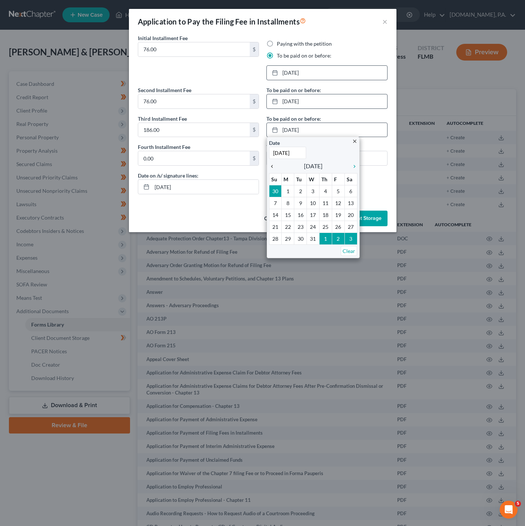
click at [269, 168] on icon "chevron_left" at bounding box center [274, 167] width 10 height 6
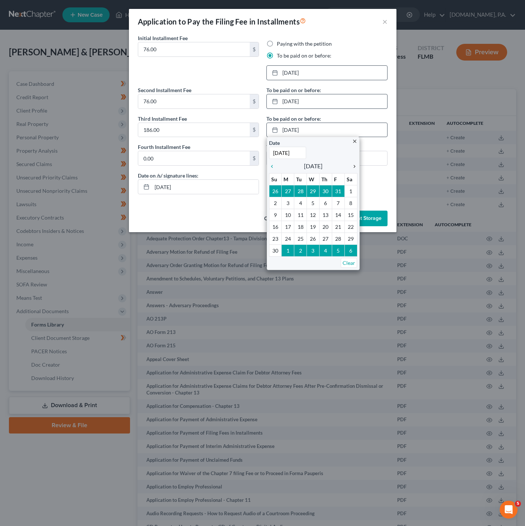
click at [354, 169] on icon "chevron_right" at bounding box center [353, 167] width 10 height 6
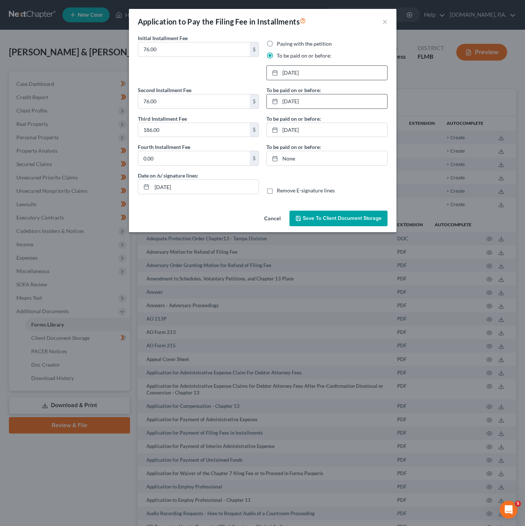
click at [363, 223] on button "Save to Client Document Storage" at bounding box center [339, 219] width 98 height 16
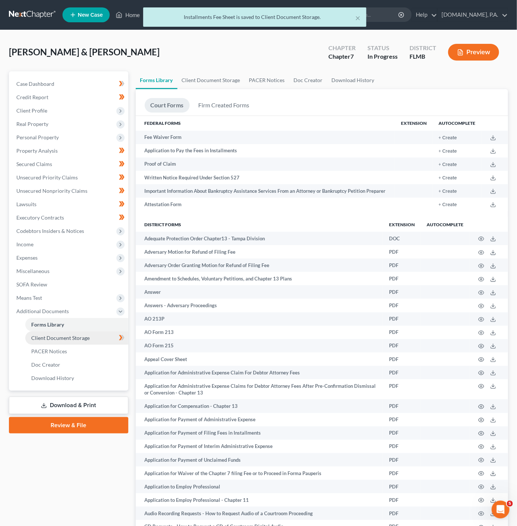
click at [87, 337] on span "Client Document Storage" at bounding box center [60, 338] width 58 height 6
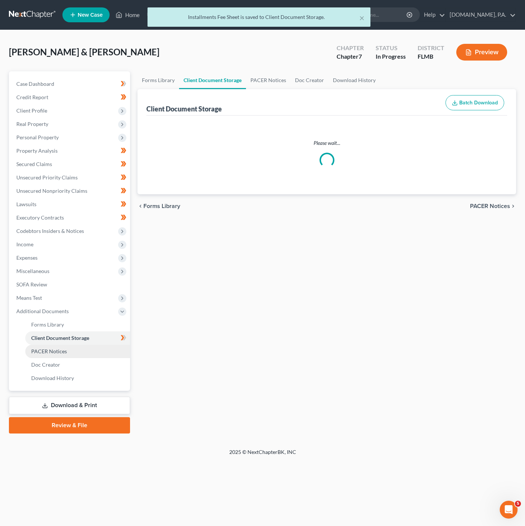
select select "9"
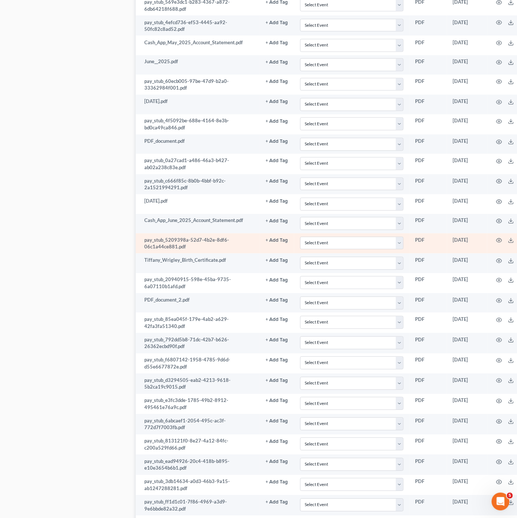
scroll to position [1668, 0]
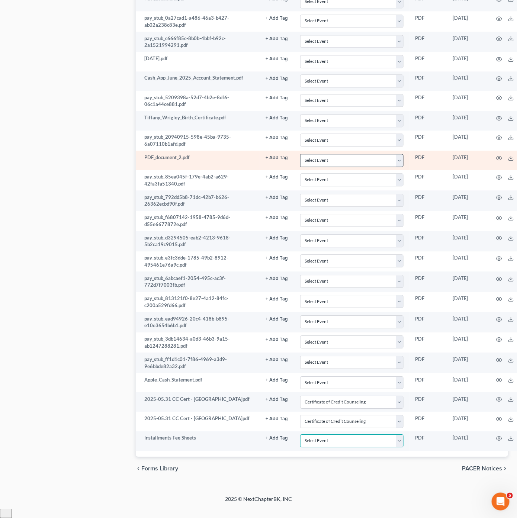
click at [351, 447] on select "Select Event 20 Largest Unsecured Creditors Amended Chapter 13 Plan Amended Cre…" at bounding box center [351, 440] width 103 height 13
select select "4"
click at [300, 443] on select "Select Event 20 Largest Unsecured Creditors Amended Chapter 13 Plan Amended Cre…" at bounding box center [351, 440] width 103 height 13
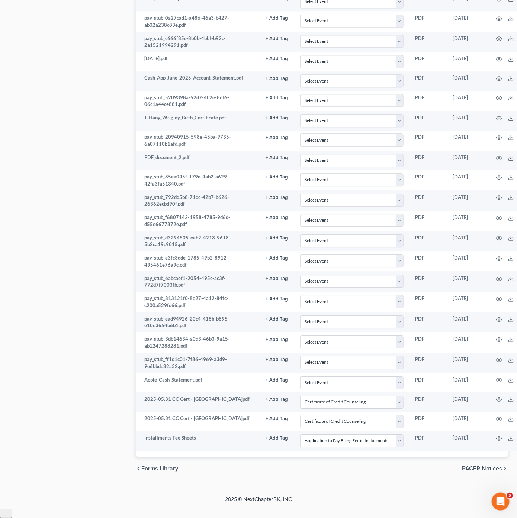
click at [369, 480] on div "chevron_left Forms Library PACER Notices chevron_right" at bounding box center [322, 469] width 372 height 24
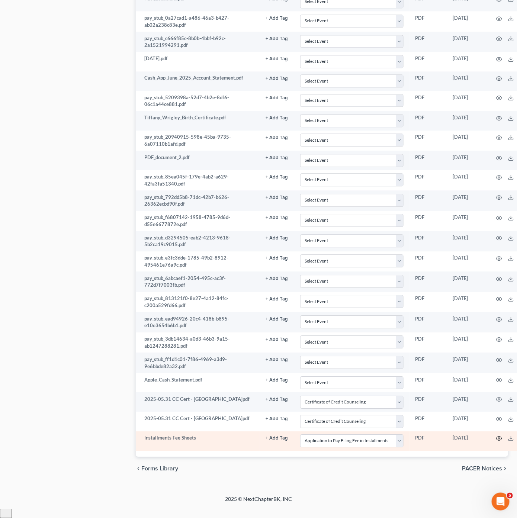
click at [500, 441] on icon "button" at bounding box center [499, 438] width 6 height 4
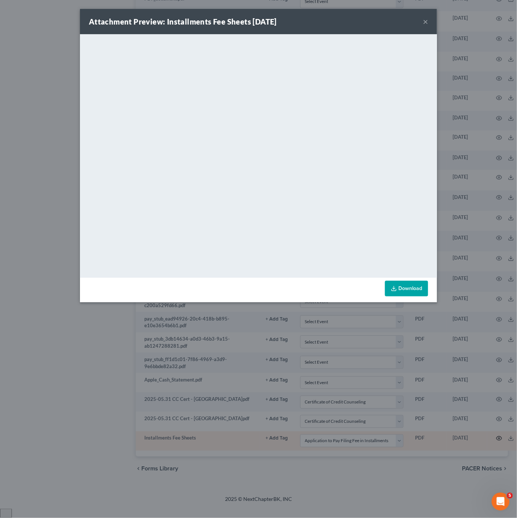
scroll to position [1660, 0]
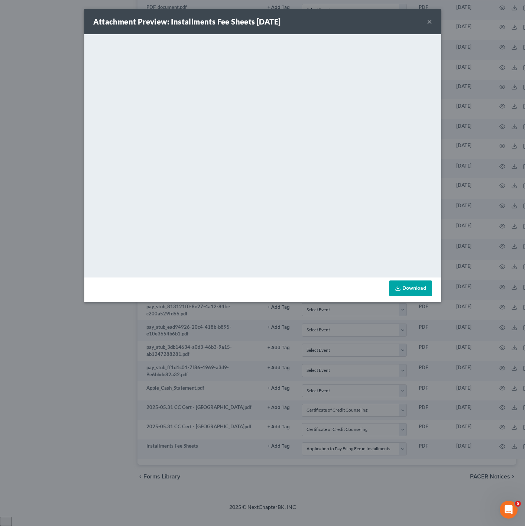
click at [430, 23] on button "×" at bounding box center [429, 21] width 5 height 9
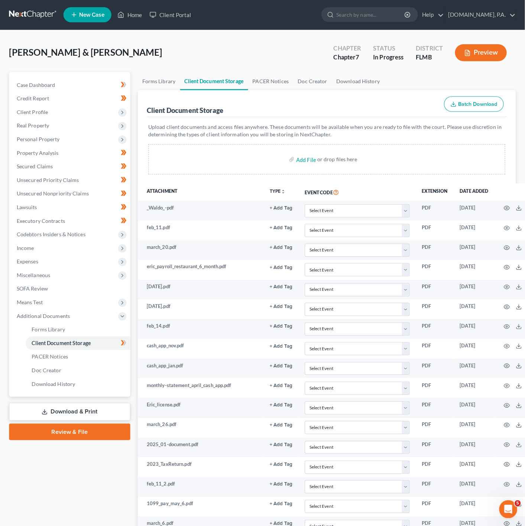
scroll to position [0, 0]
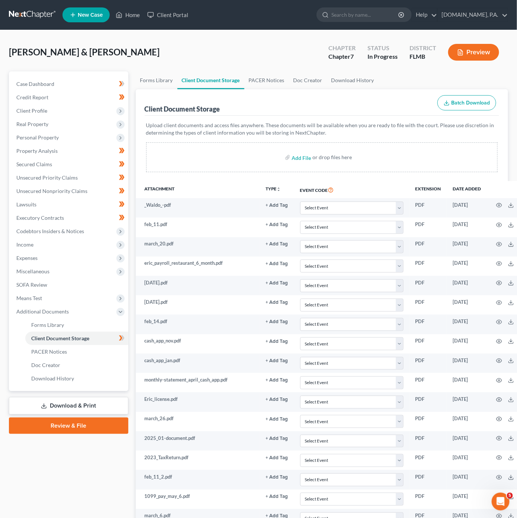
click at [85, 402] on link "Download & Print" at bounding box center [68, 405] width 119 height 17
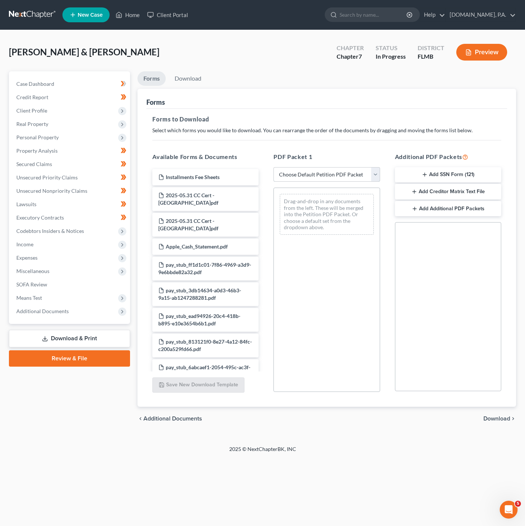
drag, startPoint x: 341, startPoint y: 170, endPoint x: 346, endPoint y: 182, distance: 13.3
click at [341, 170] on select "Choose Default Petition PDF Packet Complete Bankruptcy Petition (all forms and …" at bounding box center [327, 174] width 106 height 15
select select "0"
click at [274, 167] on select "Choose Default Petition PDF Packet Complete Bankruptcy Petition (all forms and …" at bounding box center [327, 174] width 106 height 15
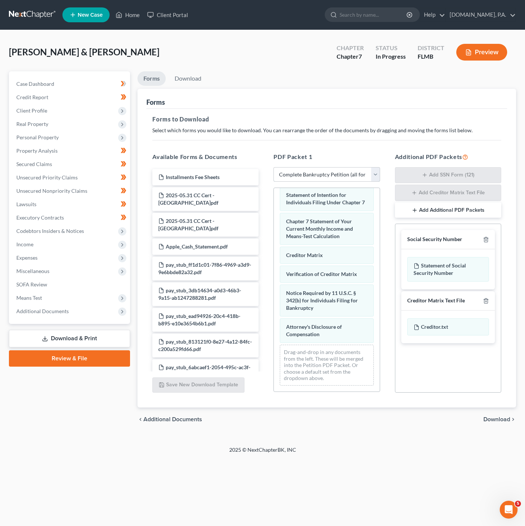
scroll to position [338, 0]
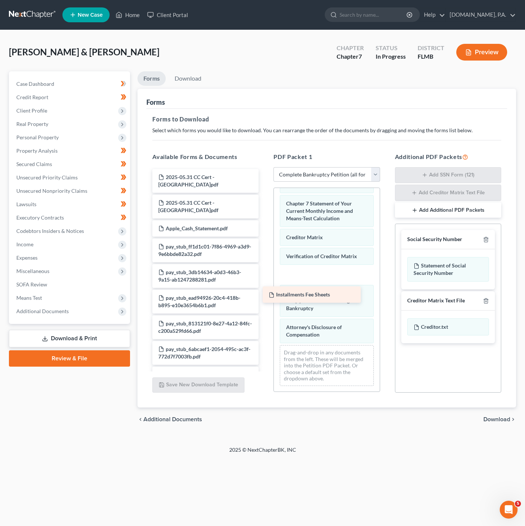
drag, startPoint x: 236, startPoint y: 182, endPoint x: 347, endPoint y: 299, distance: 160.9
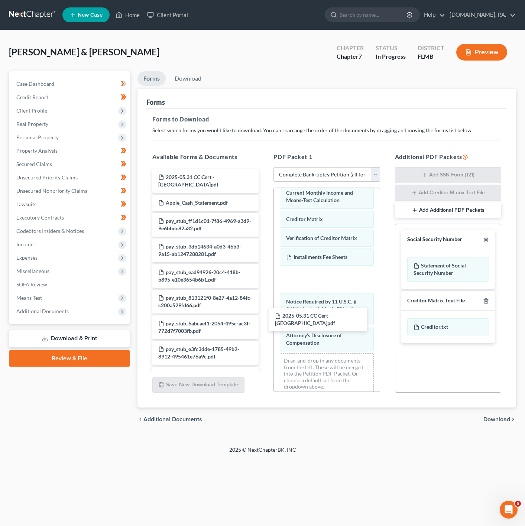
drag, startPoint x: 228, startPoint y: 211, endPoint x: 173, endPoint y: 158, distance: 75.7
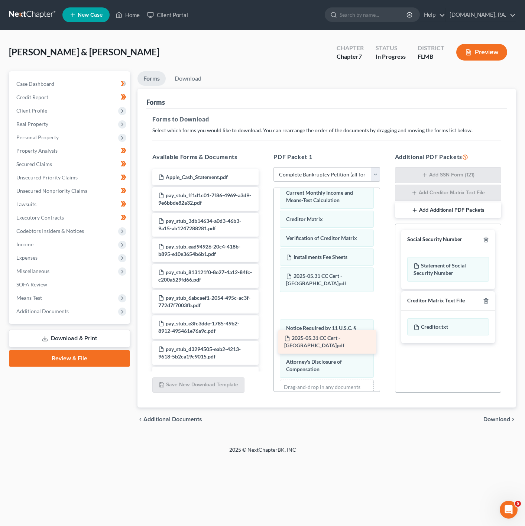
drag, startPoint x: 213, startPoint y: 186, endPoint x: 339, endPoint y: 347, distance: 204.1
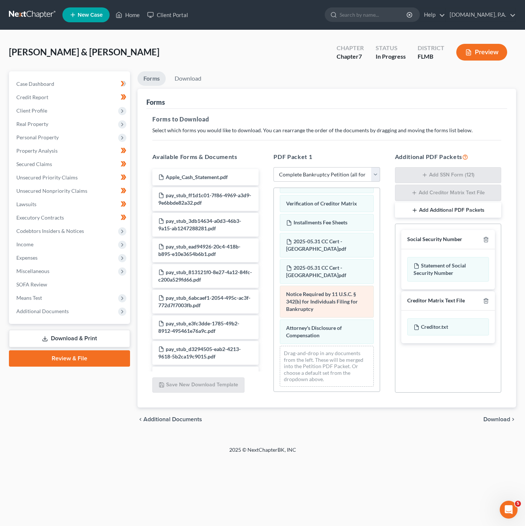
scroll to position [355, 0]
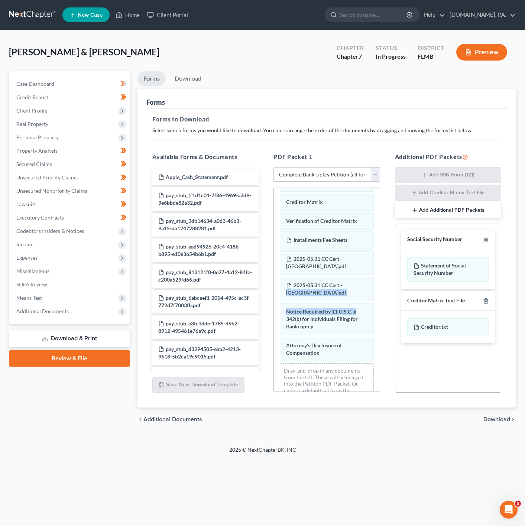
drag, startPoint x: 380, startPoint y: 324, endPoint x: 378, endPoint y: 344, distance: 19.7
click at [378, 344] on div "Voluntary Petition for Individuals Filing for Bankruptcy Summary of Your Assets…" at bounding box center [327, 290] width 106 height 204
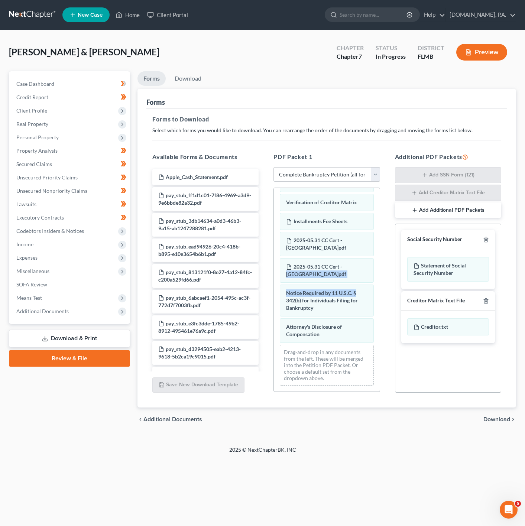
scroll to position [385, 0]
click at [500, 417] on span "Download" at bounding box center [497, 420] width 27 height 6
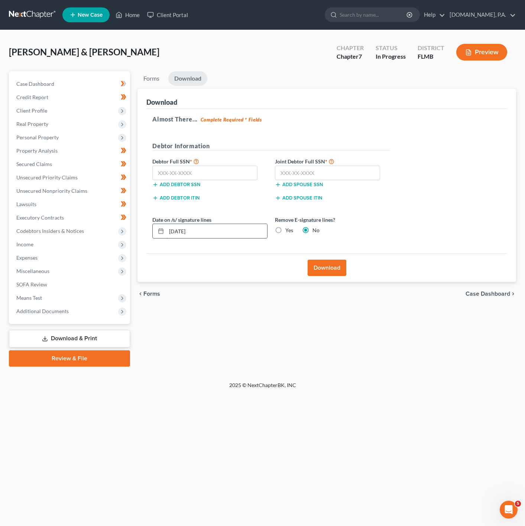
click at [232, 228] on input "[DATE]" at bounding box center [217, 231] width 101 height 14
type input "[DATE]"
click at [211, 173] on input "text" at bounding box center [204, 173] width 105 height 15
click at [184, 168] on input "text" at bounding box center [204, 173] width 105 height 15
type input "594-50-4498"
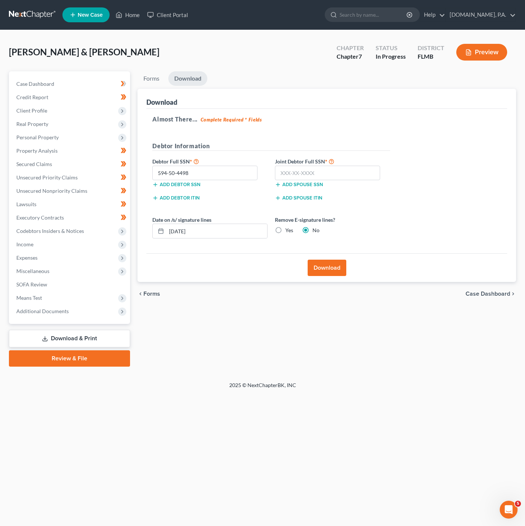
click at [300, 164] on label "Joint Debtor Full SSN *" at bounding box center [332, 161] width 123 height 9
click at [302, 170] on input "text" at bounding box center [327, 173] width 105 height 15
click at [311, 173] on input "text" at bounding box center [327, 173] width 105 height 15
type input "283-80-5739"
click at [327, 175] on input "283-80-5739" at bounding box center [327, 173] width 105 height 15
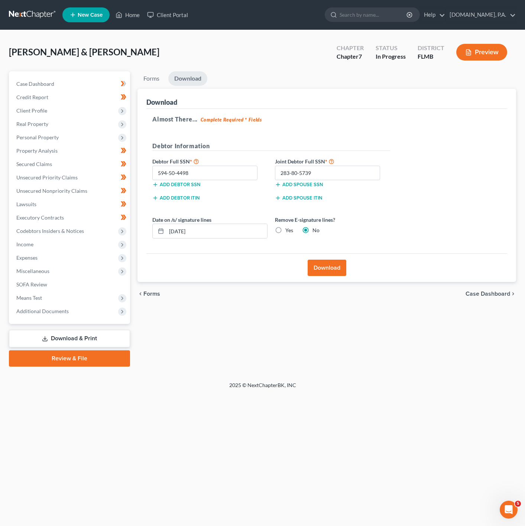
click at [337, 268] on button "Download" at bounding box center [327, 268] width 39 height 16
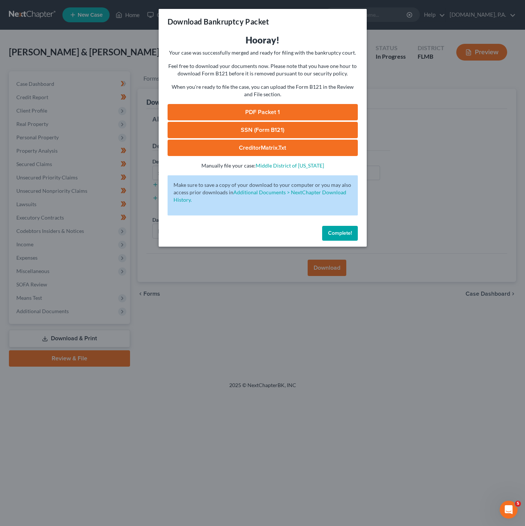
click at [312, 105] on link "PDF Packet 1" at bounding box center [263, 112] width 190 height 16
click at [280, 127] on link "SSN (Form B121)" at bounding box center [263, 130] width 190 height 16
